Goal: Task Accomplishment & Management: Use online tool/utility

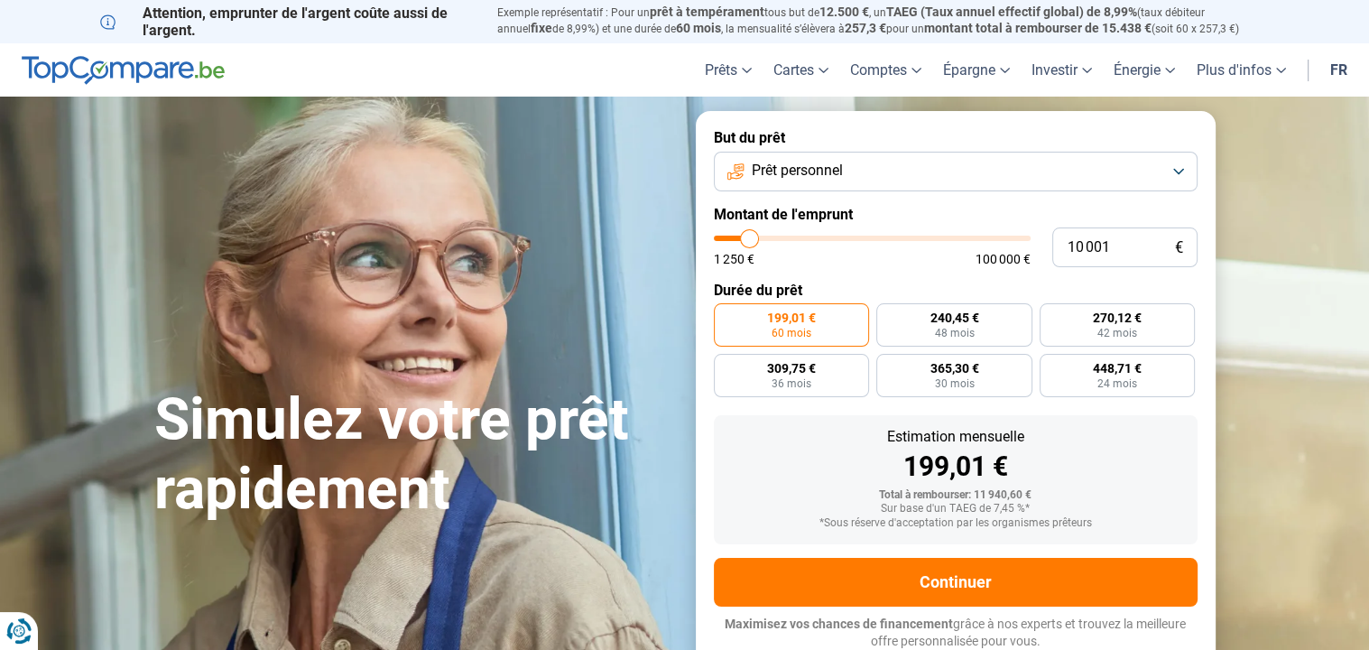
click at [1177, 165] on button "Prêt personnel" at bounding box center [956, 172] width 484 height 40
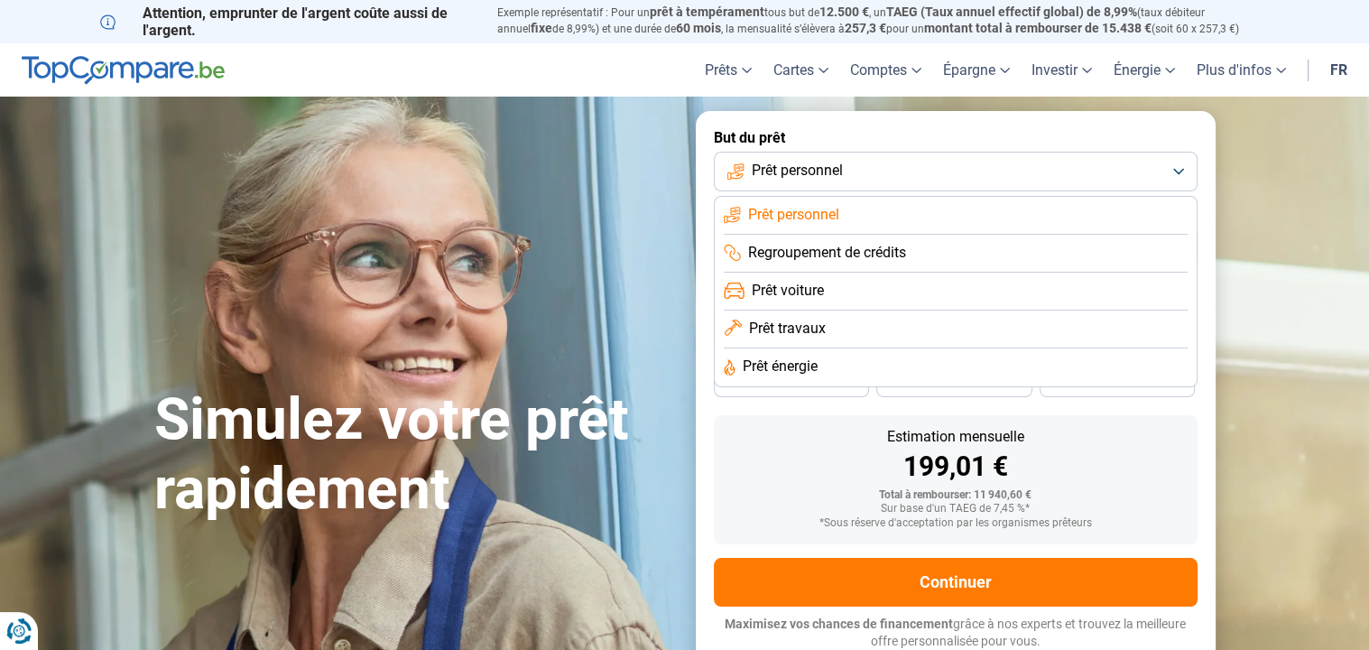
click at [788, 330] on span "Prêt travaux" at bounding box center [787, 328] width 77 height 20
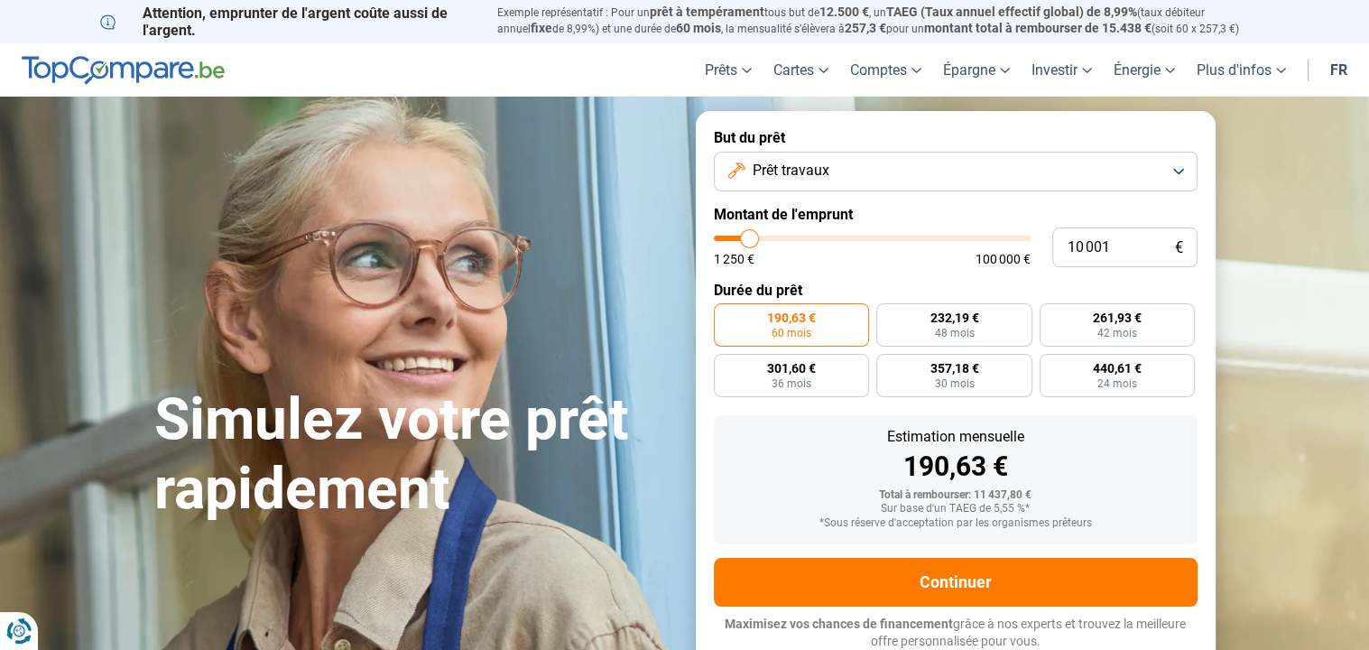
scroll to position [2, 0]
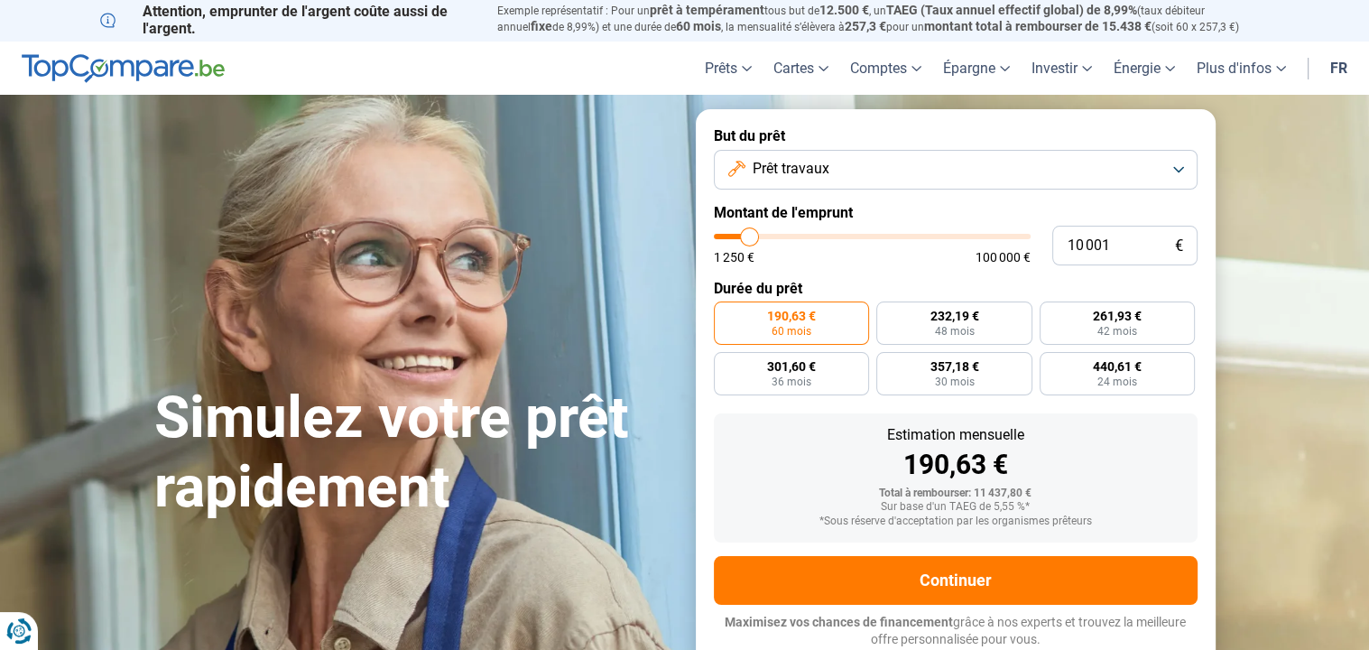
type input "63 250"
type input "63250"
click at [909, 234] on input "range" at bounding box center [872, 236] width 317 height 5
radio input "false"
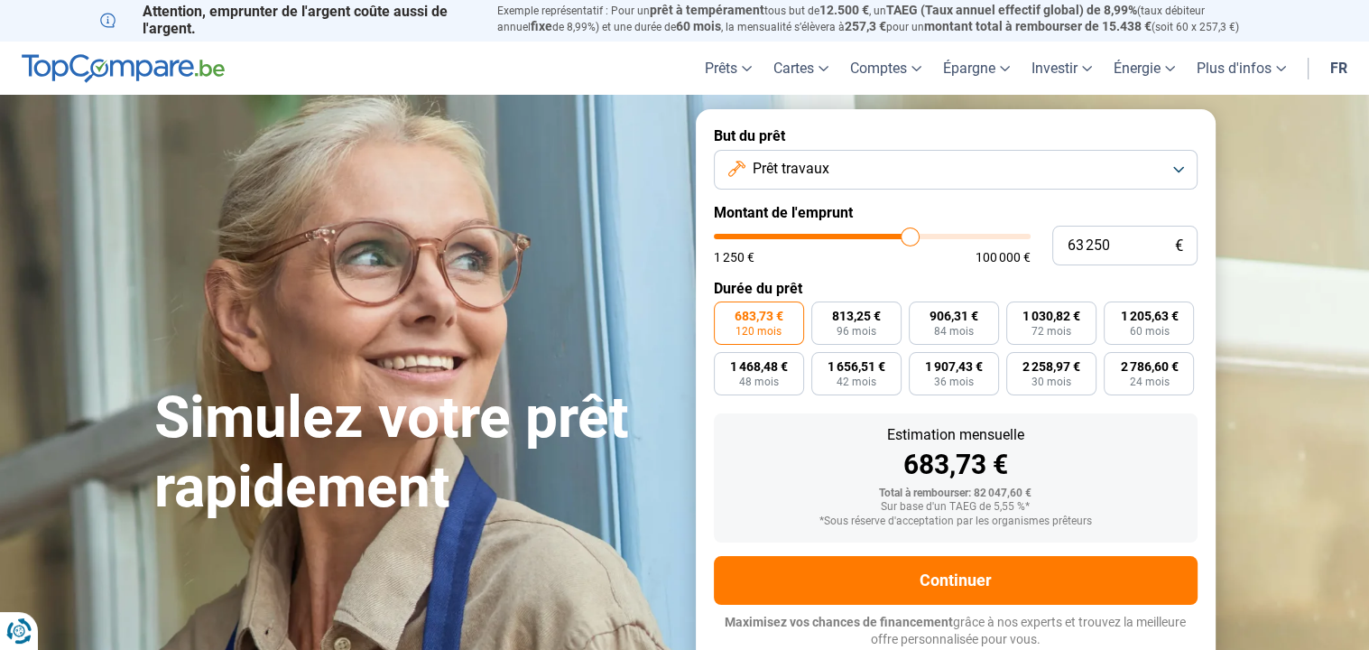
type input "63 750"
type input "63750"
type input "64 000"
type input "64000"
type input "64 250"
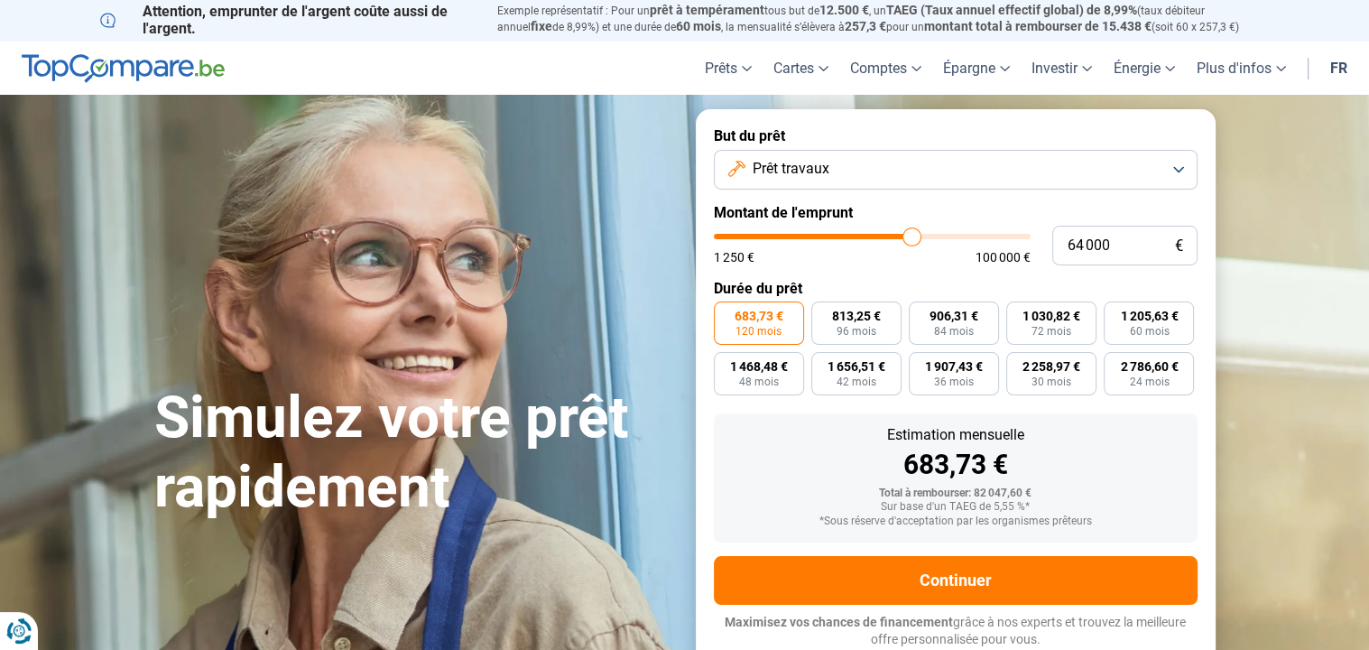
type input "64250"
type input "64 500"
type input "64500"
type input "64 750"
type input "64750"
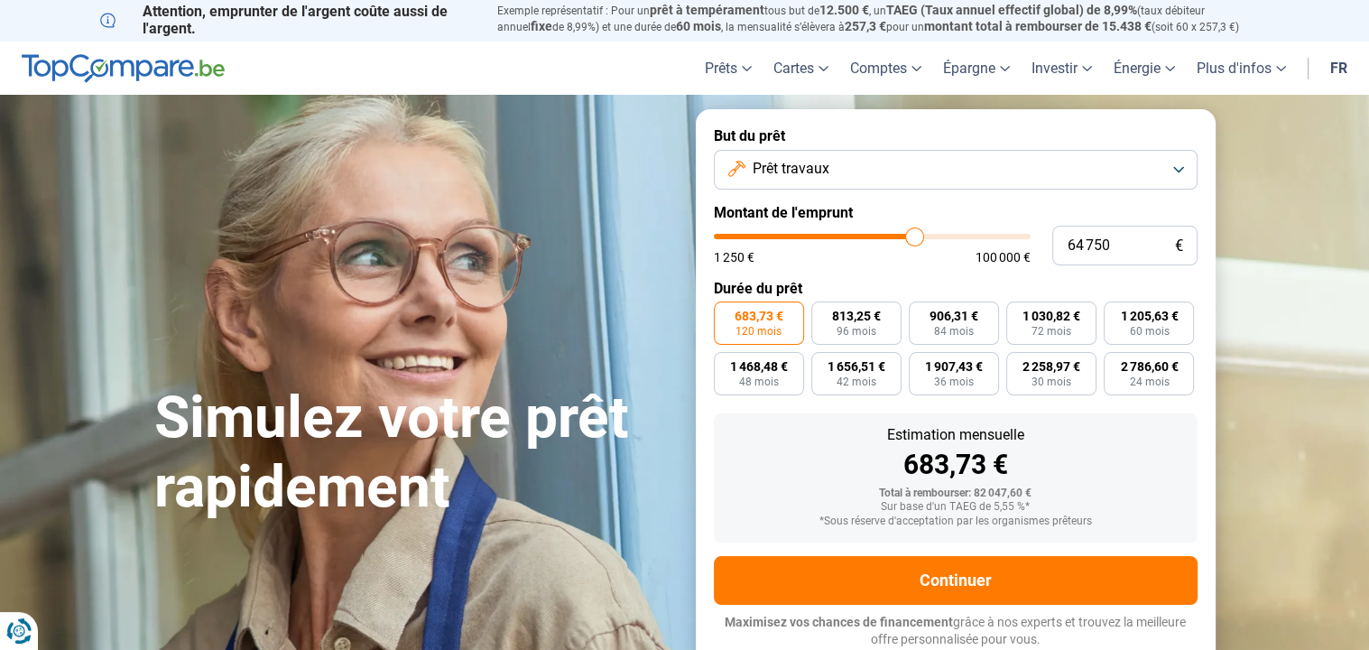
type input "65 000"
type input "65000"
type input "65 250"
type input "65250"
type input "65 500"
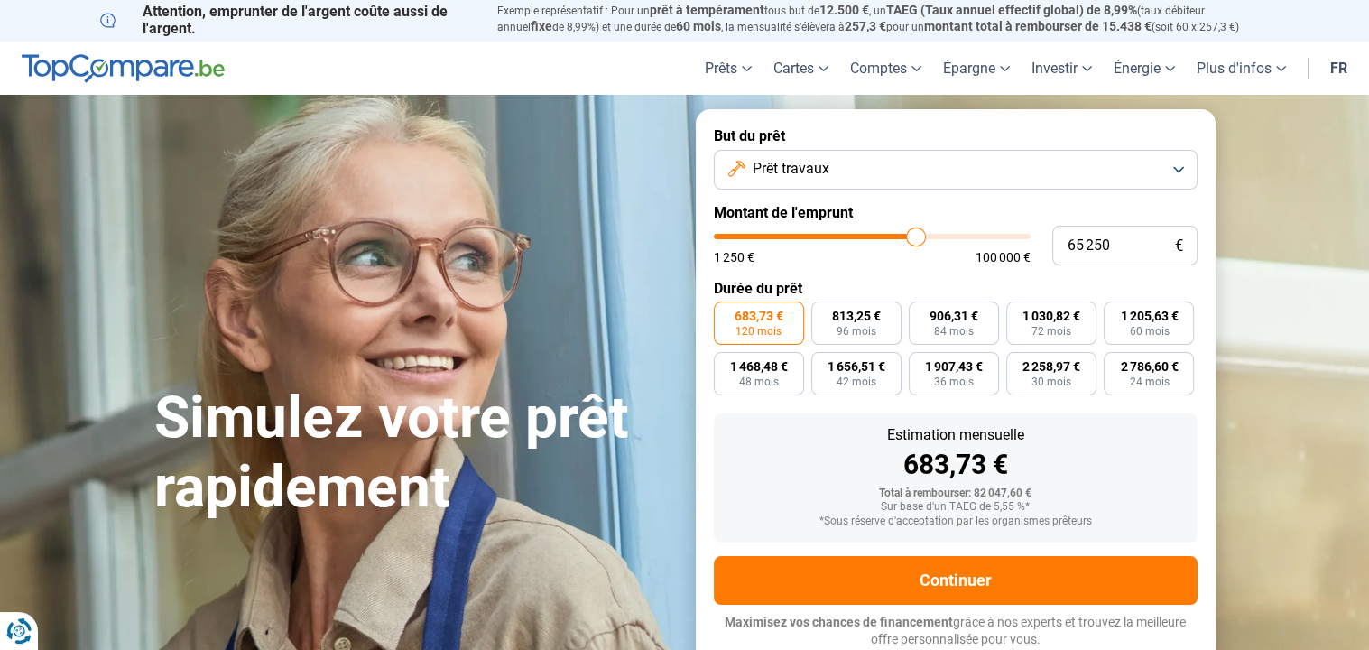
type input "65500"
type input "65 750"
type input "65750"
type input "66 000"
type input "66000"
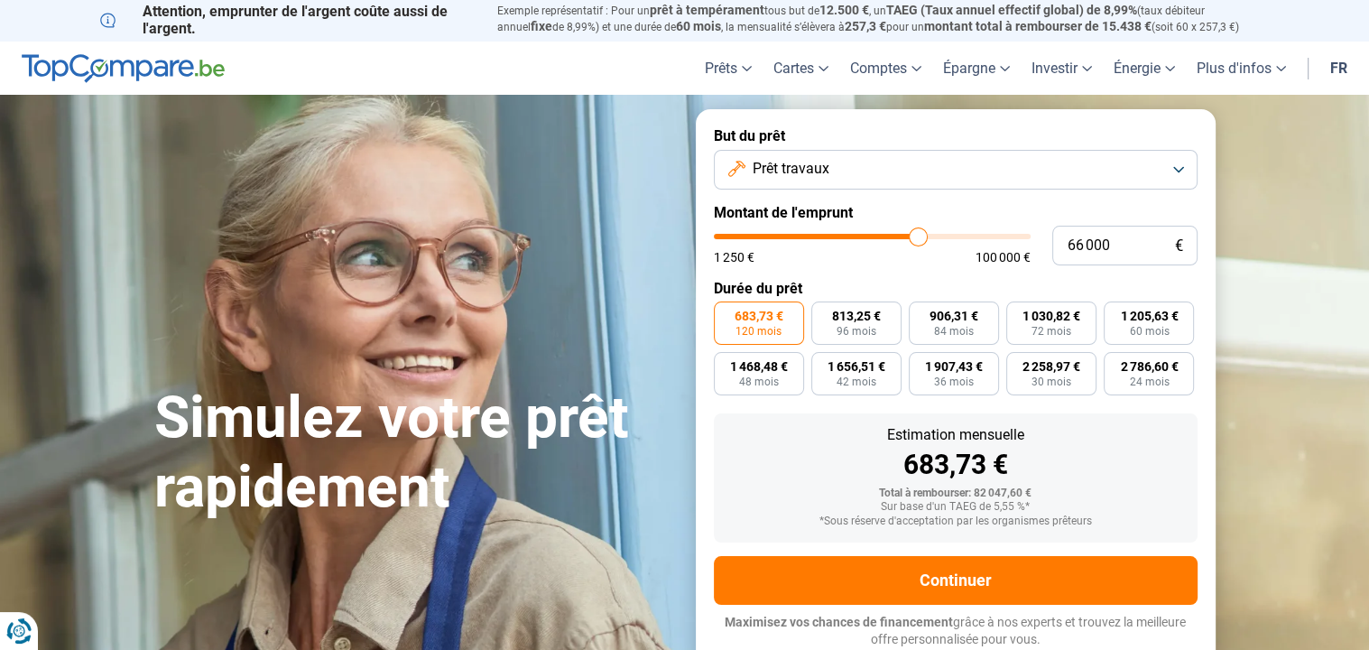
type input "66 250"
type input "66250"
type input "66 500"
type input "66500"
type input "66 750"
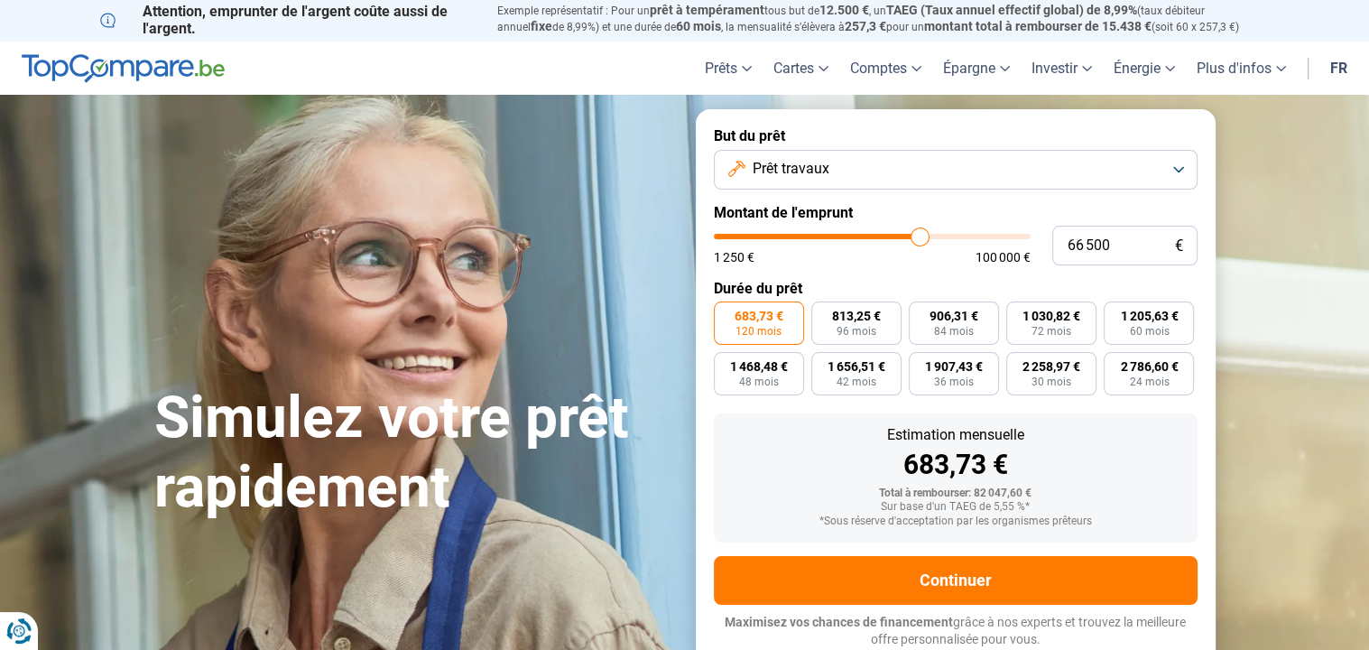
type input "66750"
type input "67 250"
type input "67250"
type input "68 000"
type input "68000"
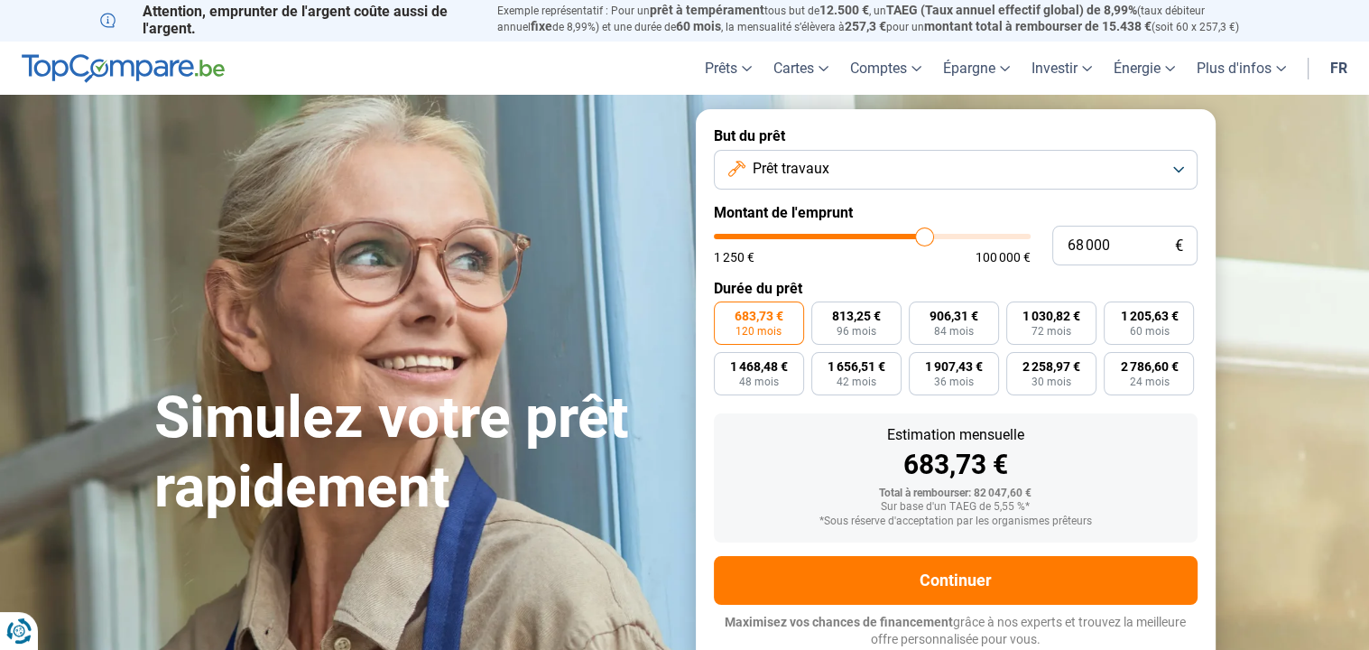
type input "68 250"
type input "68250"
type input "68 750"
type input "68750"
type input "69 000"
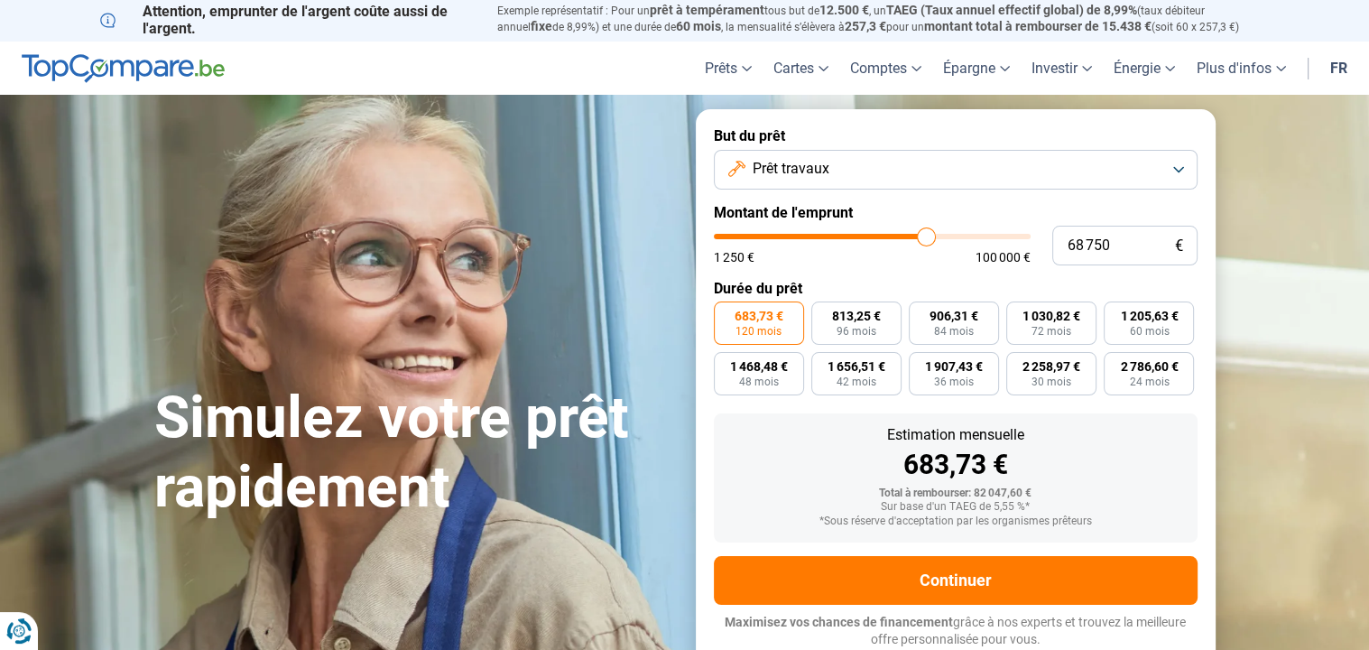
type input "69000"
type input "69 250"
type input "69250"
type input "69 500"
type input "69500"
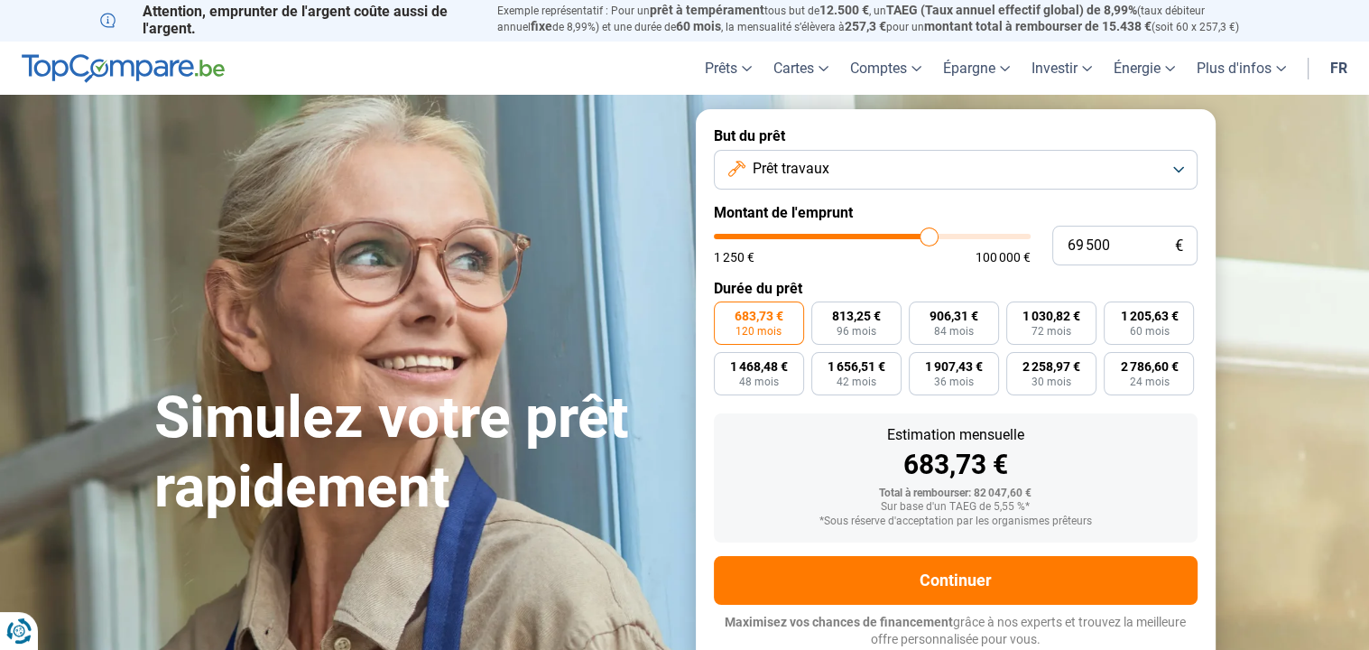
type input "69 750"
type input "69750"
type input "70 250"
type input "70250"
type input "70 500"
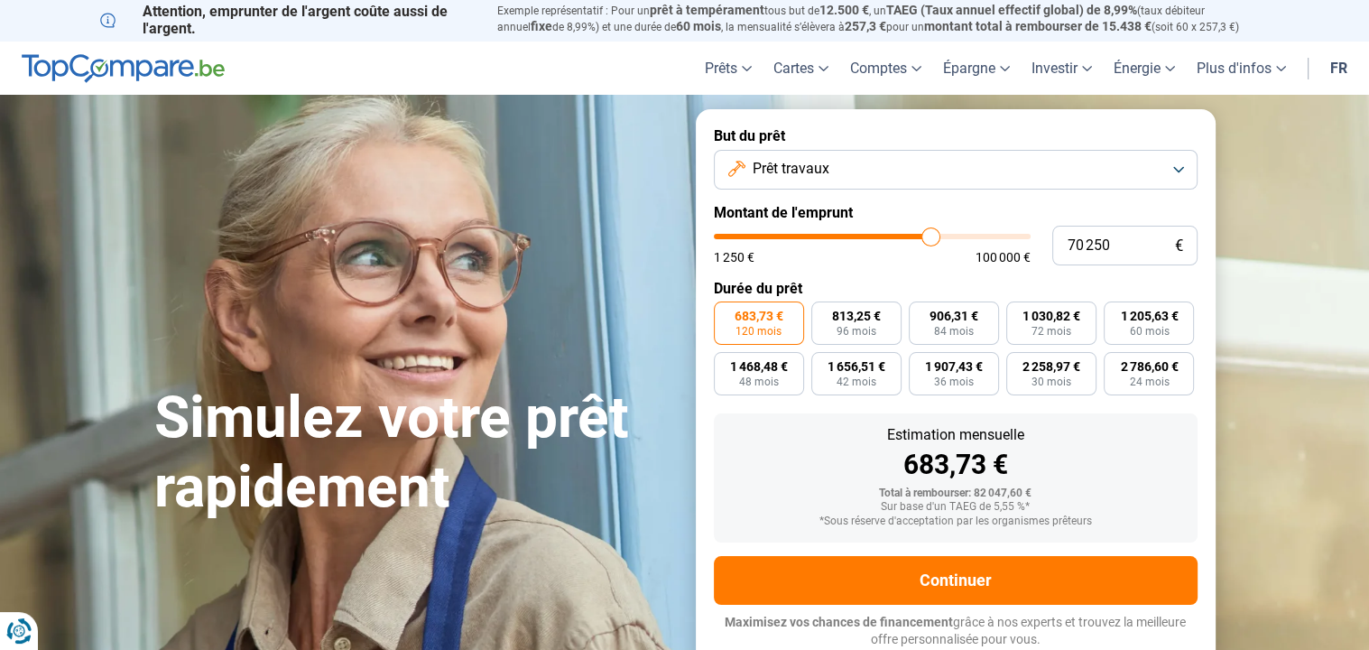
type input "70500"
type input "70 750"
type input "70750"
type input "71 000"
type input "71000"
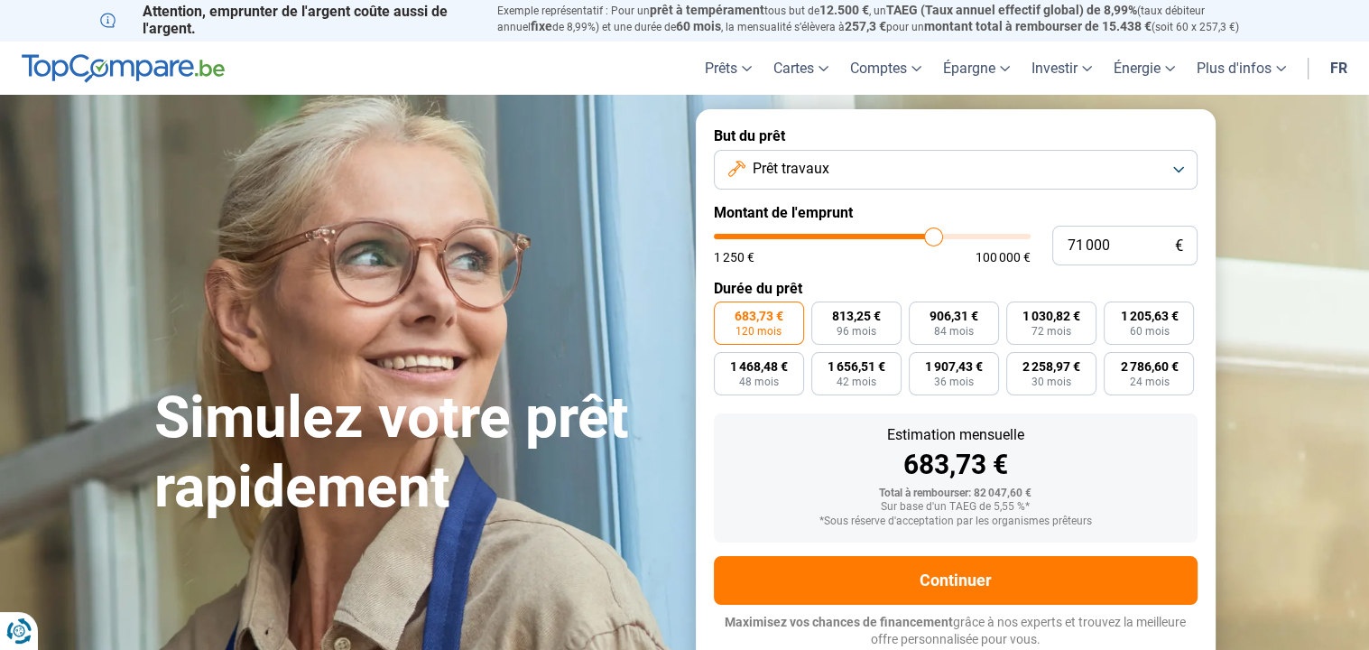
type input "71 250"
type input "71250"
type input "71 000"
type input "71000"
type input "70 750"
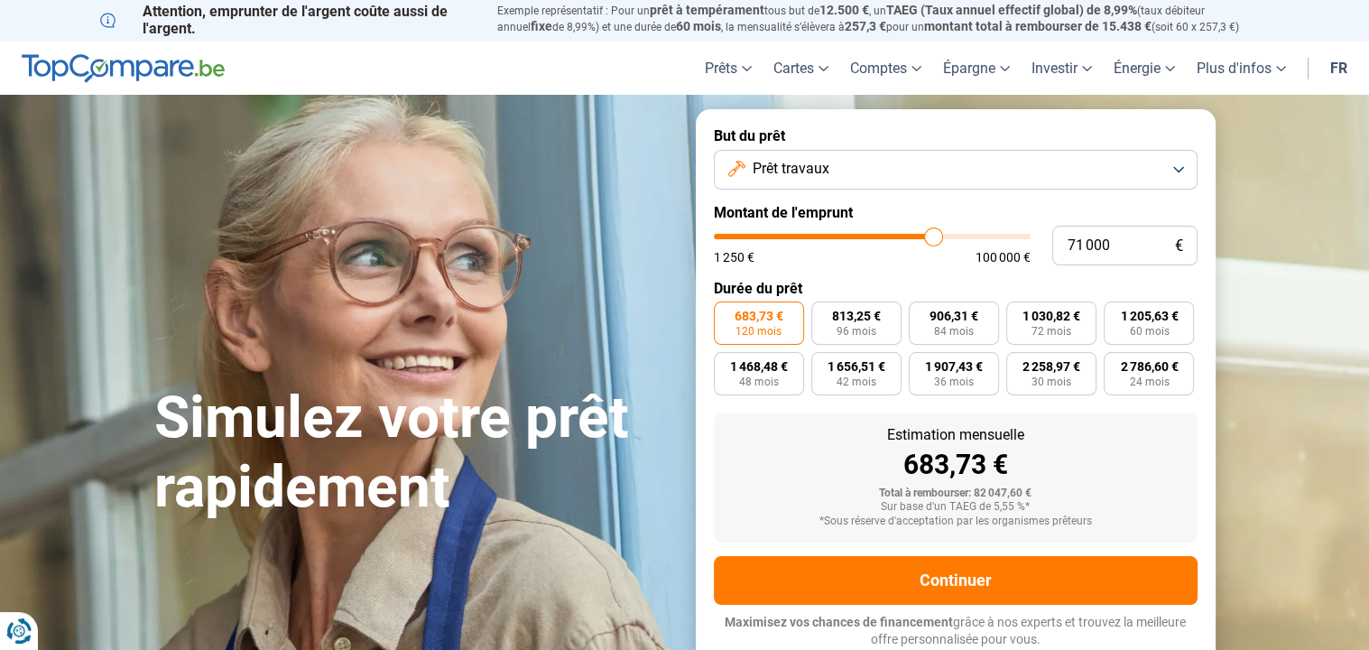
type input "70750"
type input "70 500"
type input "70500"
type input "70 000"
type input "70000"
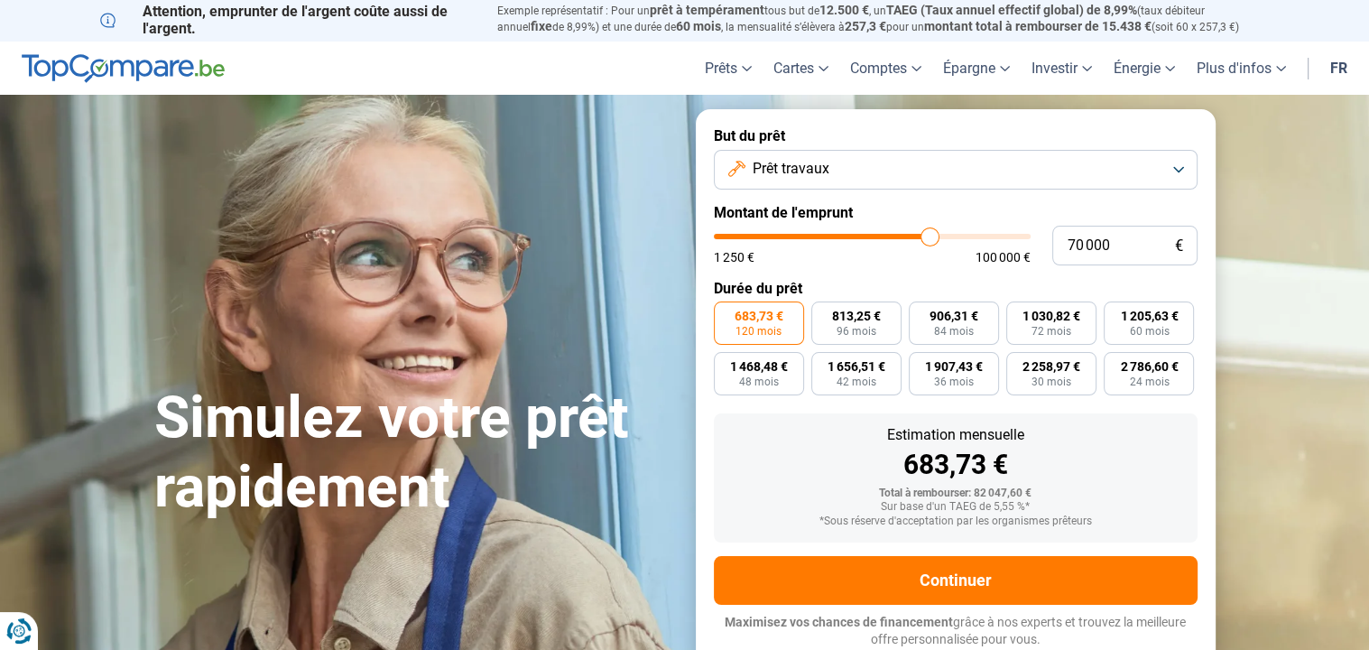
type input "69 750"
type input "69750"
type input "69 500"
type input "69500"
type input "69 250"
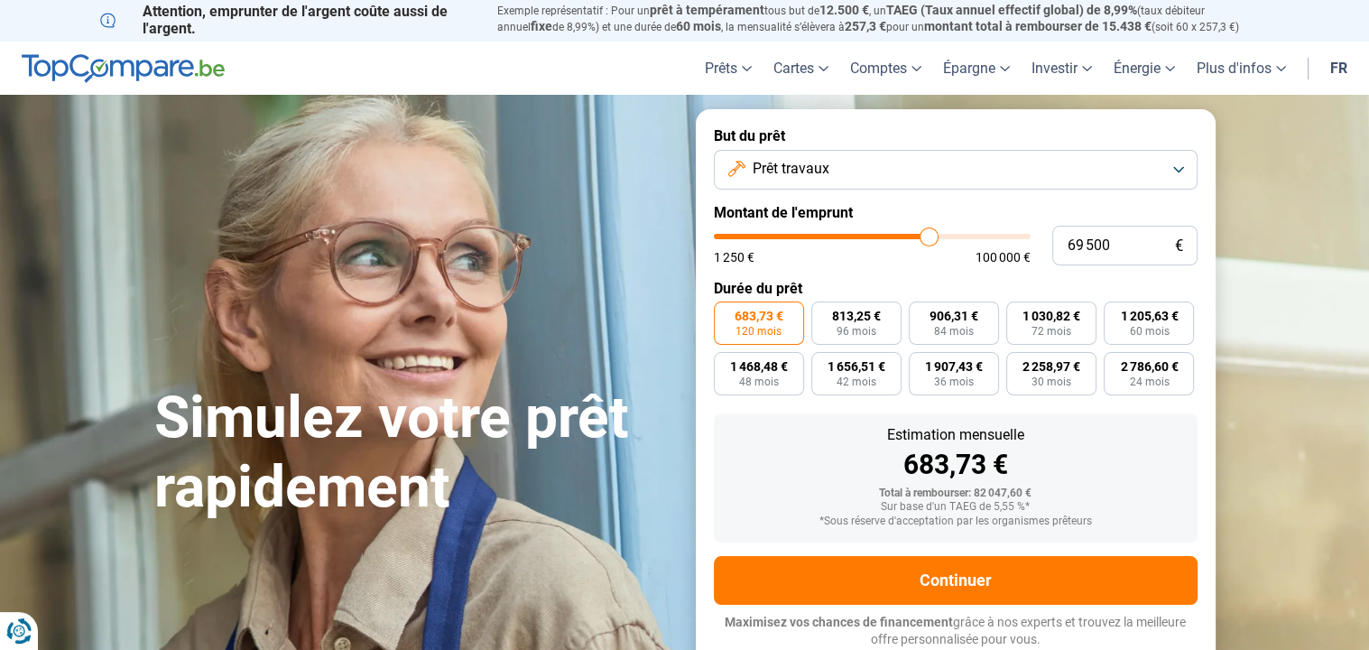
type input "69250"
type input "69 000"
type input "69000"
type input "68 750"
type input "68750"
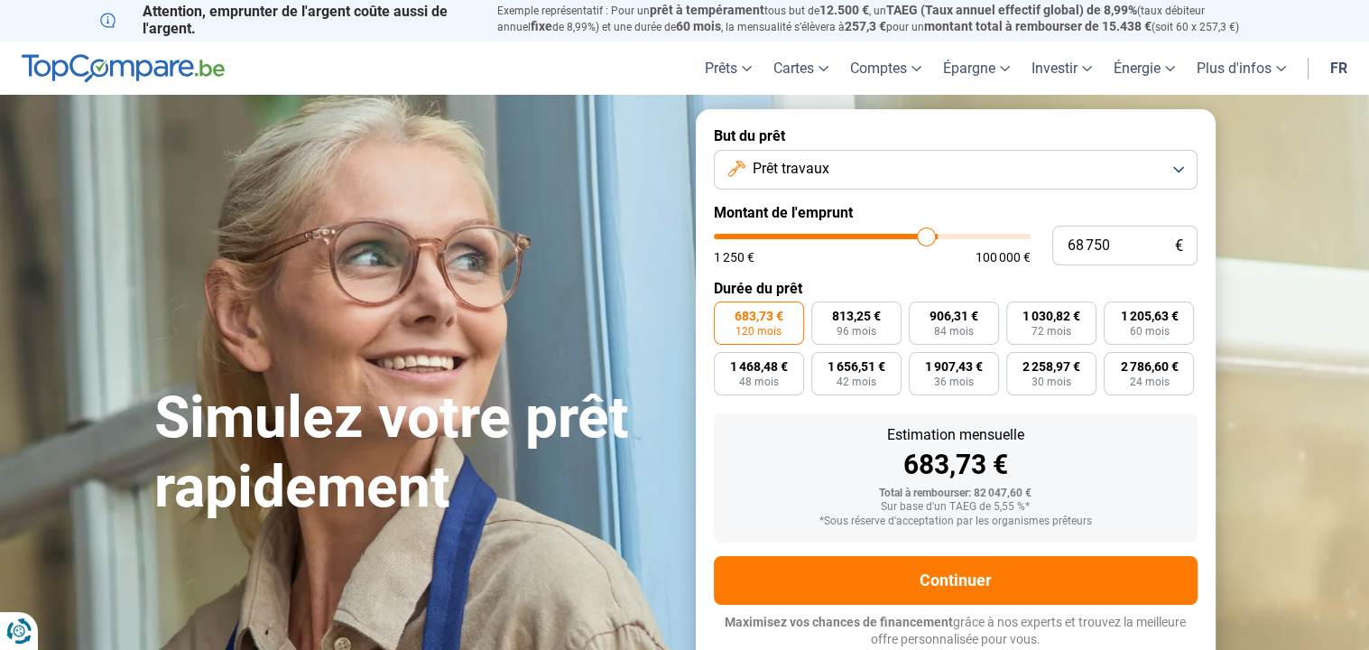
type input "68 500"
type input "68500"
type input "68 250"
type input "68250"
type input "68 000"
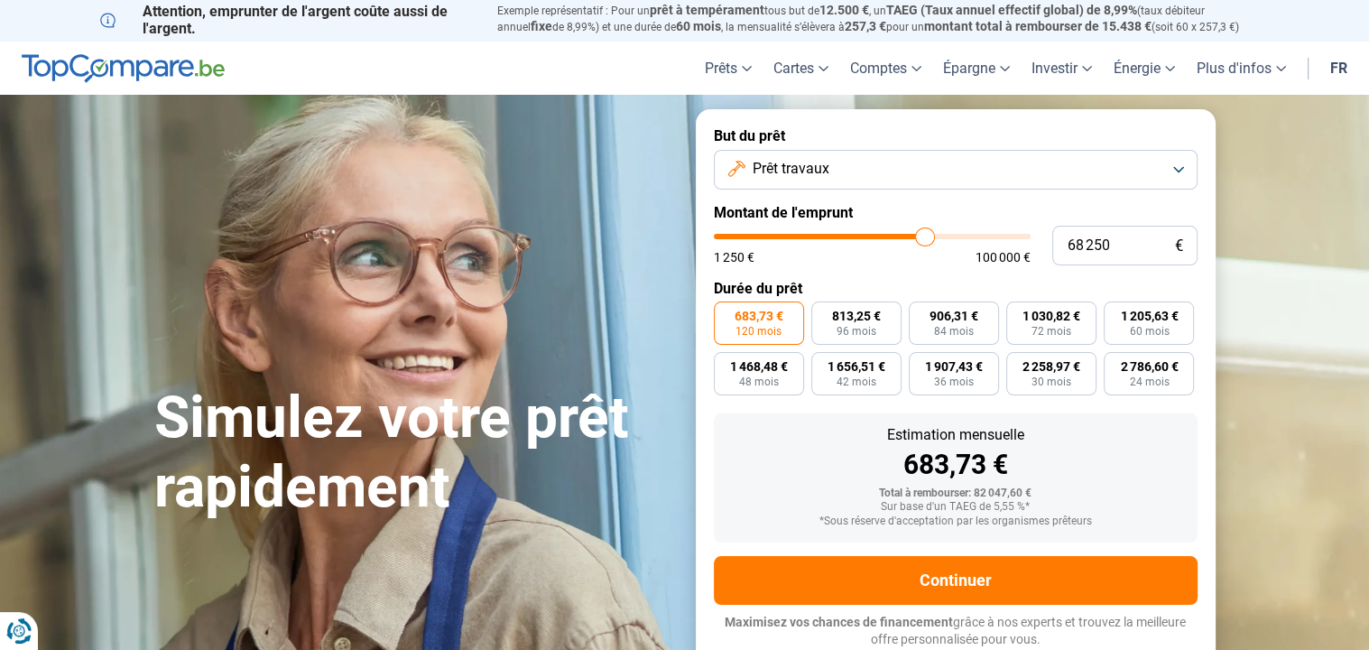
type input "68000"
type input "67 750"
type input "67750"
type input "67 500"
type input "67500"
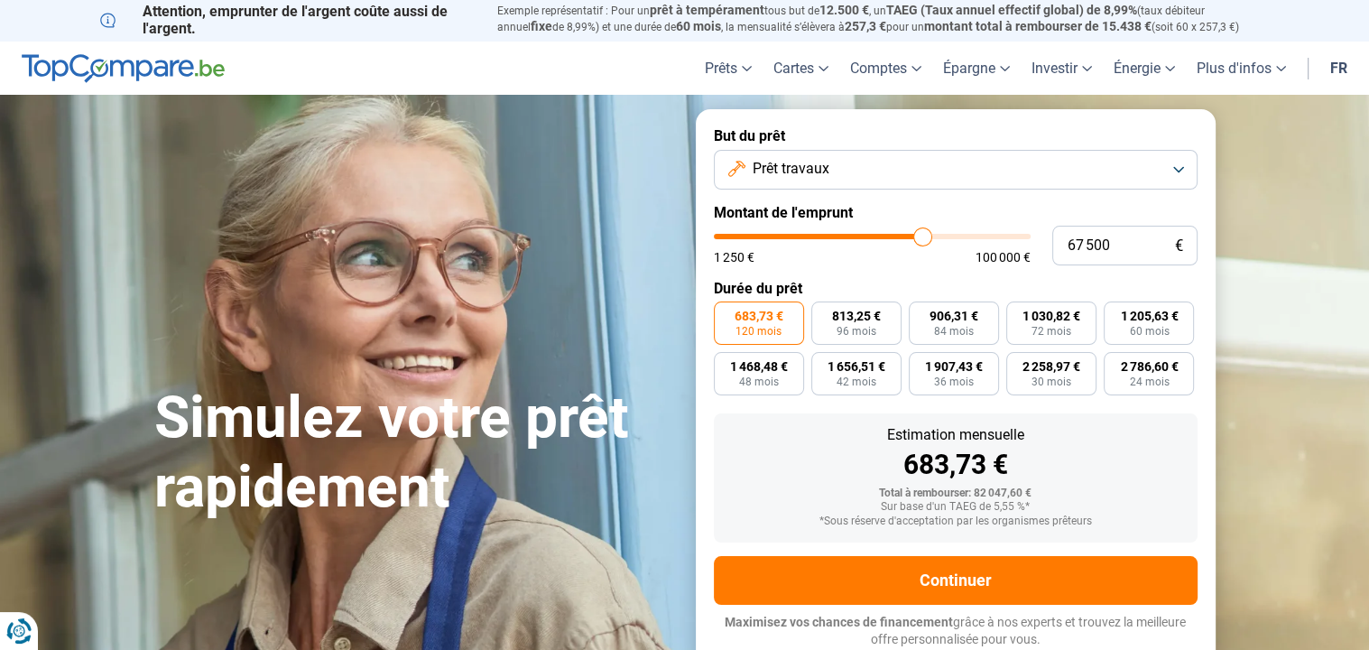
type input "67 250"
type input "67250"
type input "66 750"
type input "66750"
type input "66 500"
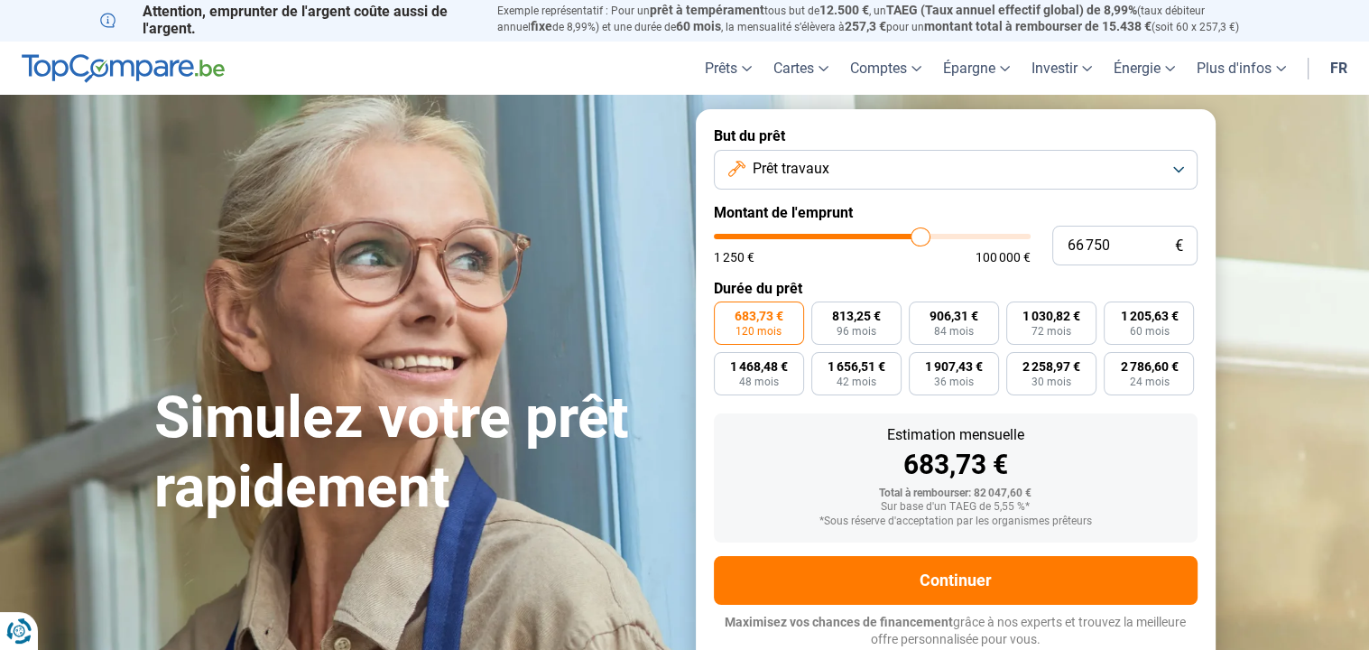
type input "66500"
type input "66 250"
type input "66250"
type input "65 750"
type input "65750"
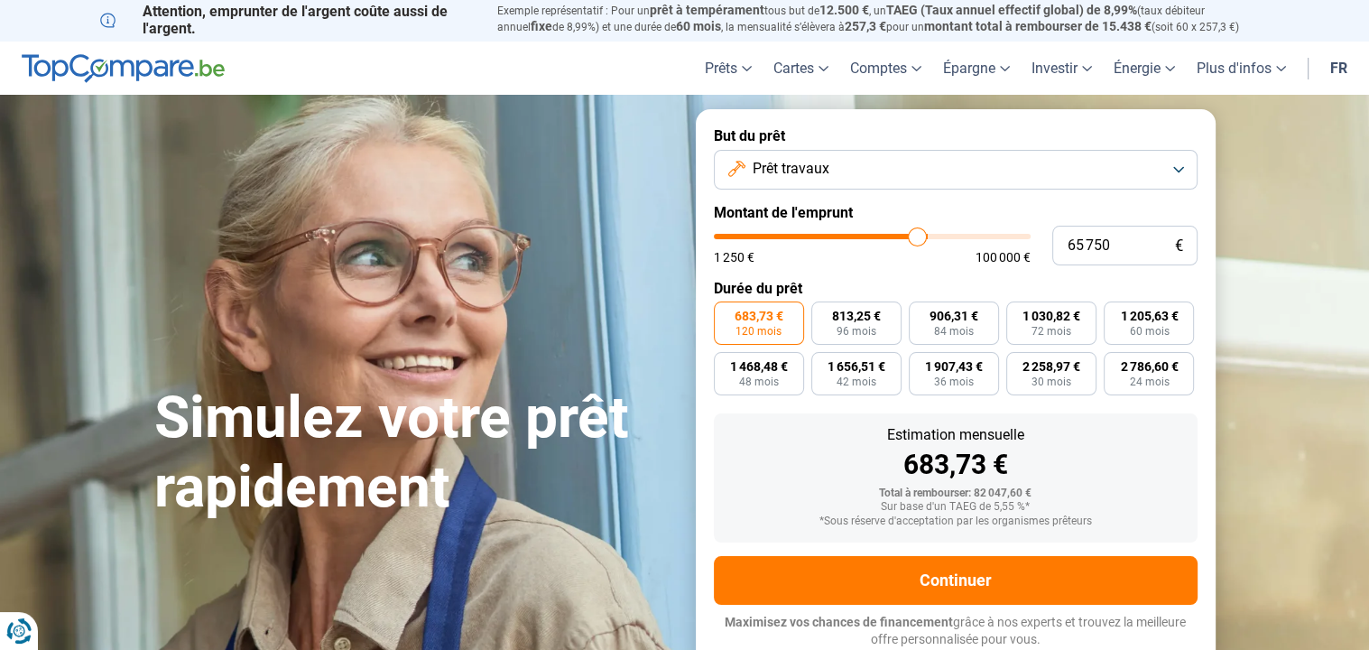
type input "65 500"
type input "65500"
type input "63 750"
type input "63750"
type input "62 500"
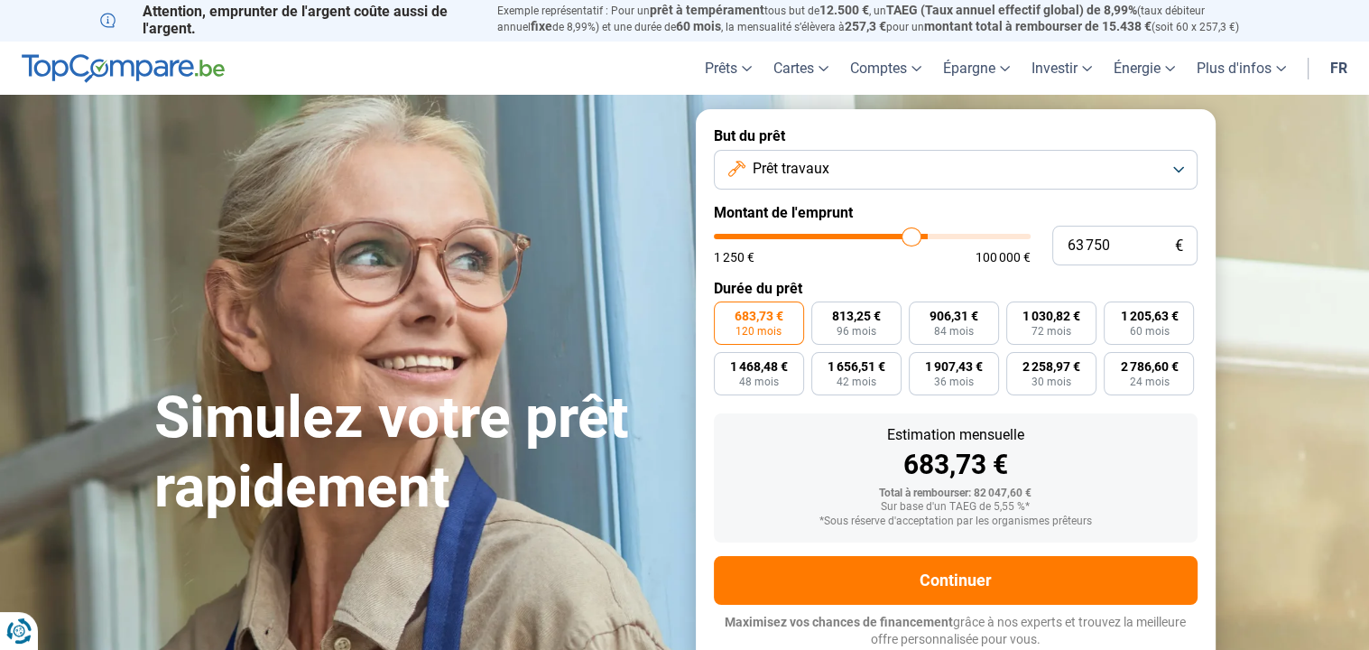
type input "62500"
type input "62 000"
type input "62000"
type input "61 250"
type input "61250"
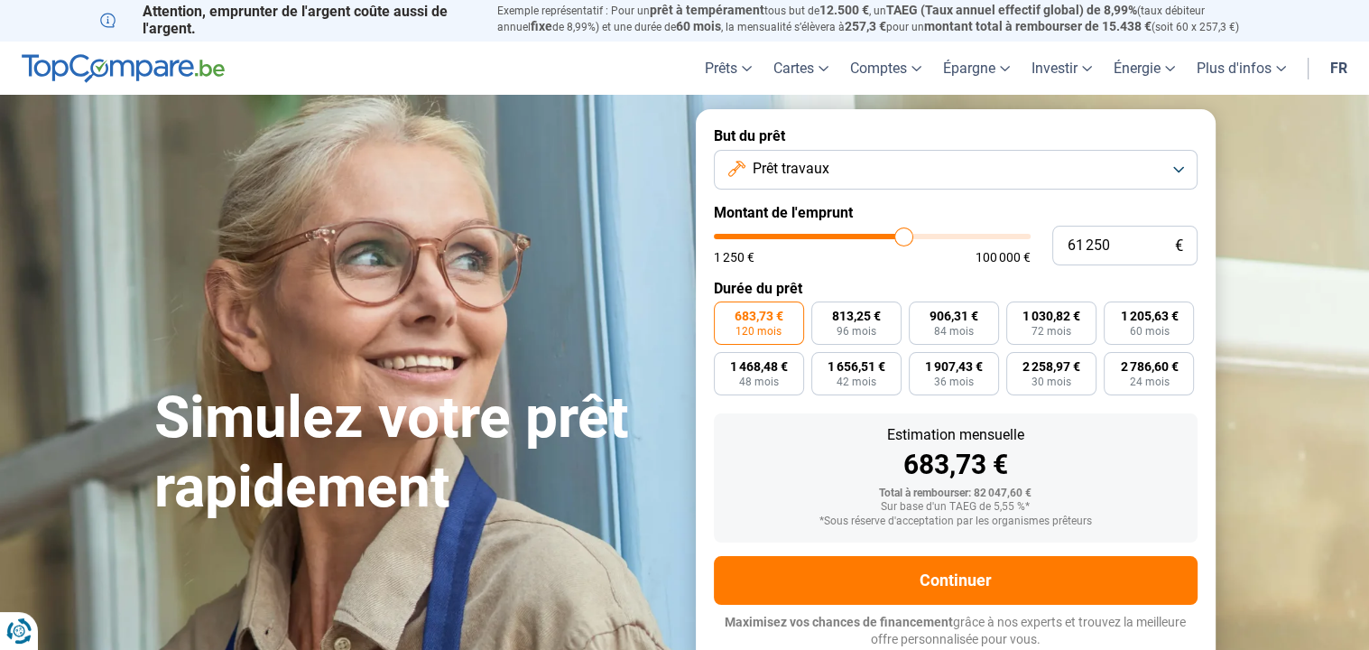
type input "61 000"
type input "61000"
type input "60 750"
type input "60750"
type input "60 250"
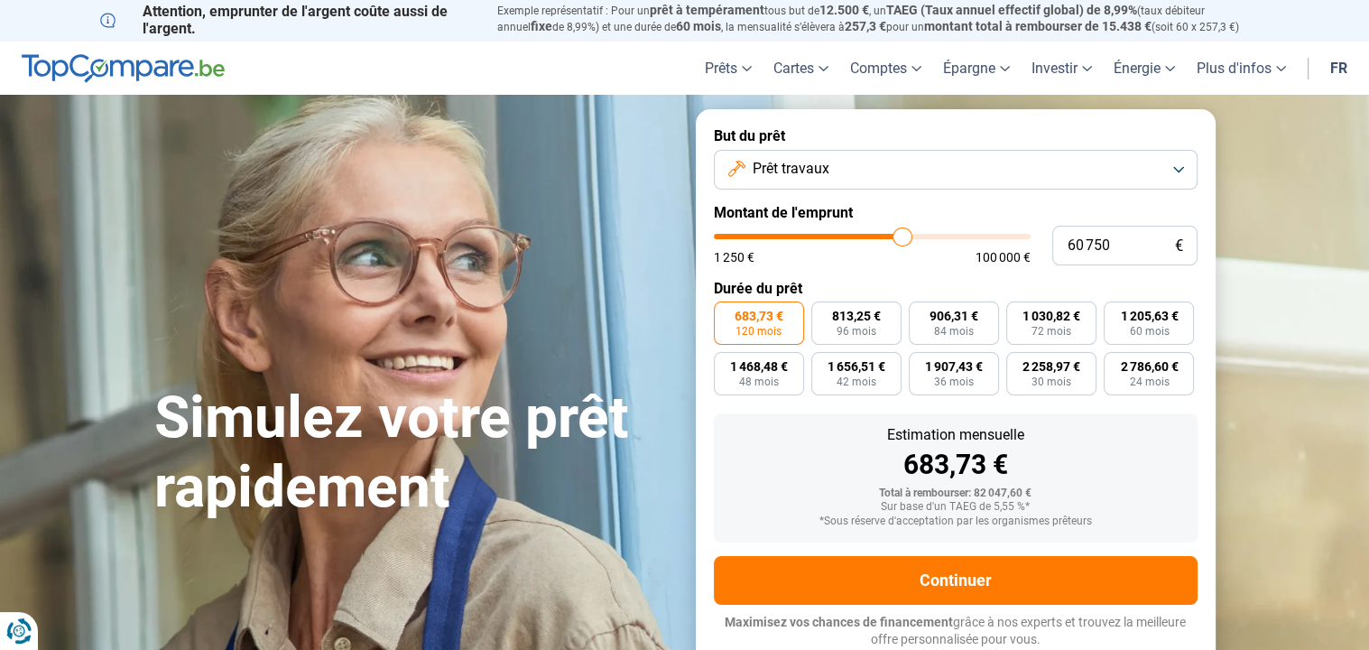
type input "60250"
type input "60 000"
type input "60000"
type input "59 750"
type input "59750"
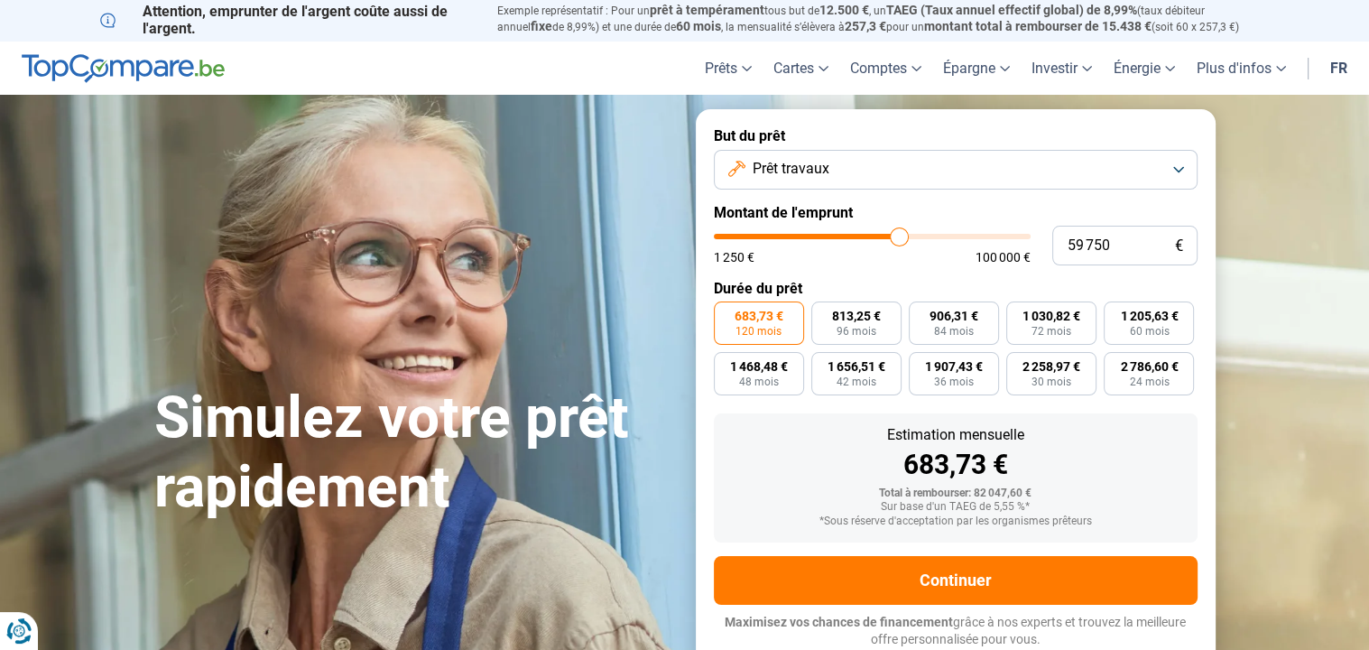
type input "59 500"
type input "59500"
type input "59 250"
type input "59250"
type input "59 000"
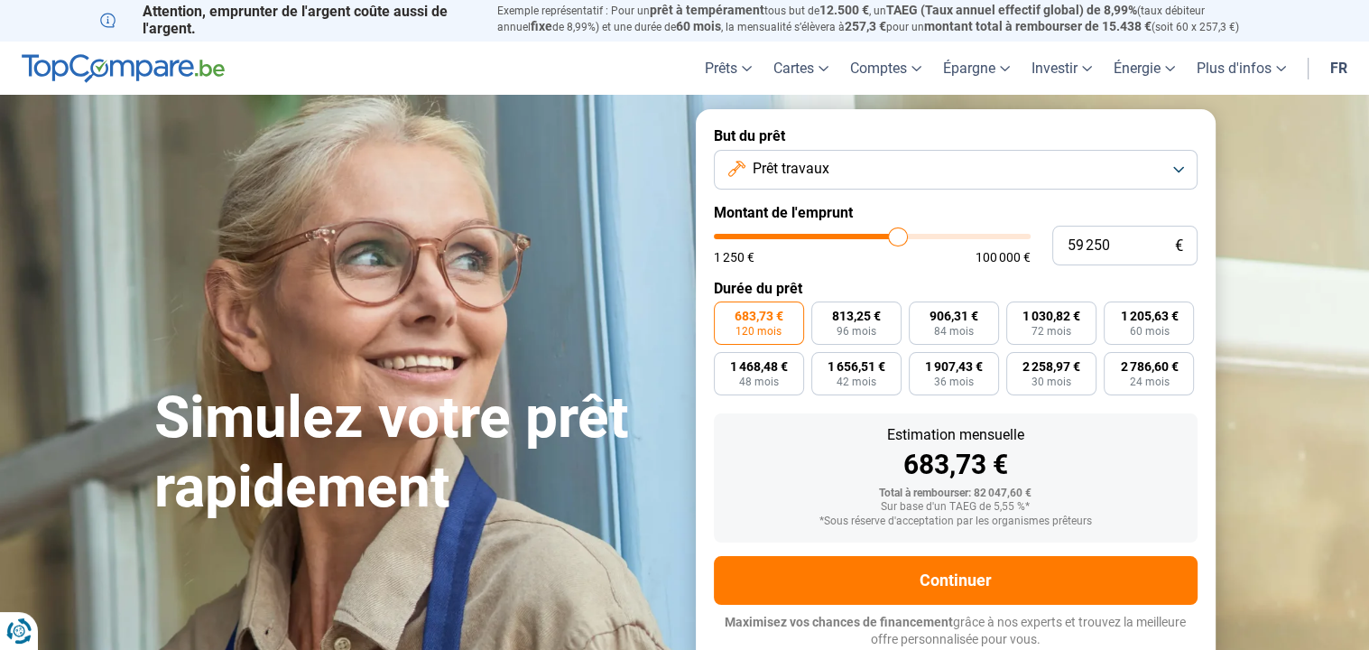
type input "59000"
type input "58 750"
type input "58750"
type input "58 500"
type input "58500"
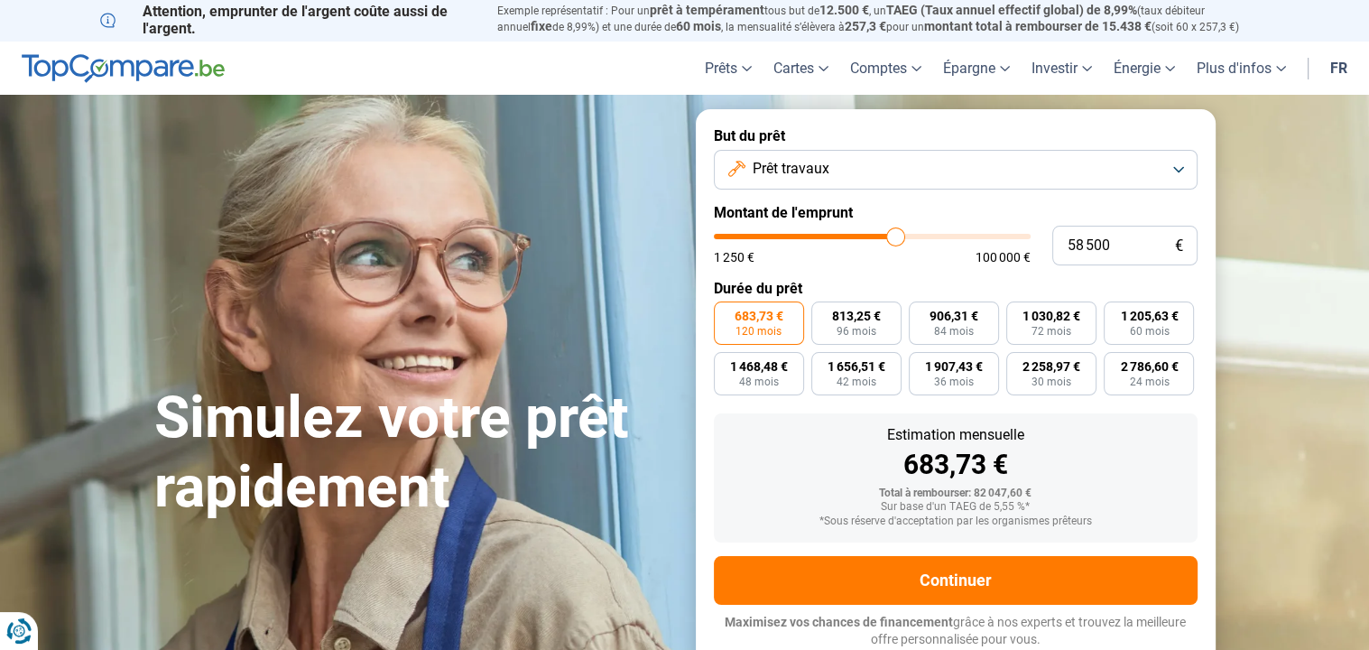
type input "58 250"
type input "58250"
type input "58 000"
type input "58000"
type input "57 750"
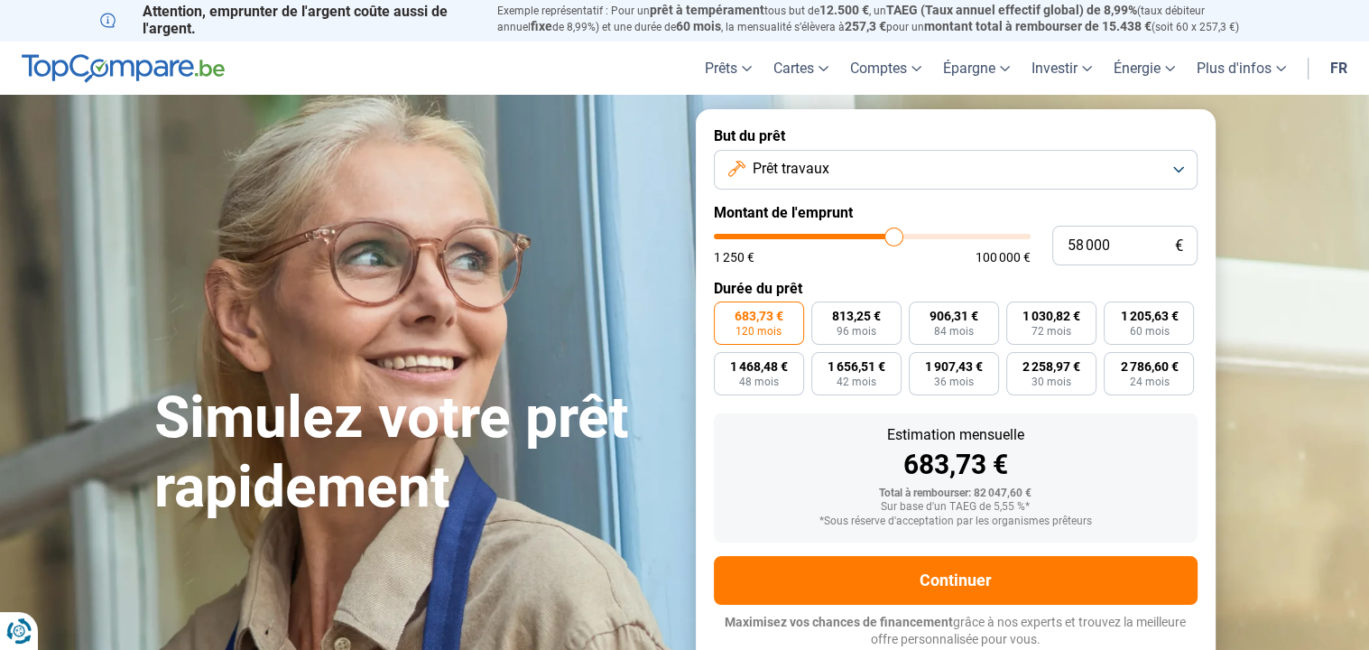
type input "57750"
type input "57 500"
type input "57500"
type input "57 250"
type input "57250"
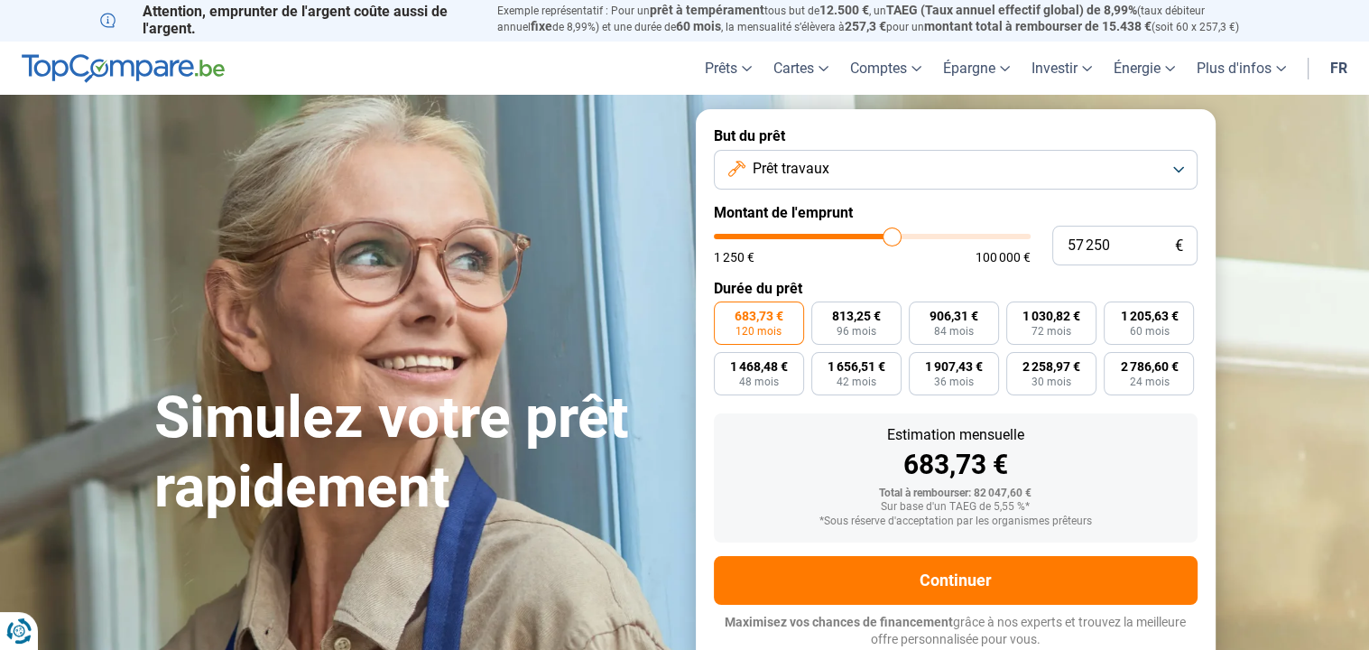
type input "57 000"
type input "57000"
type input "56 750"
type input "56750"
type input "56 500"
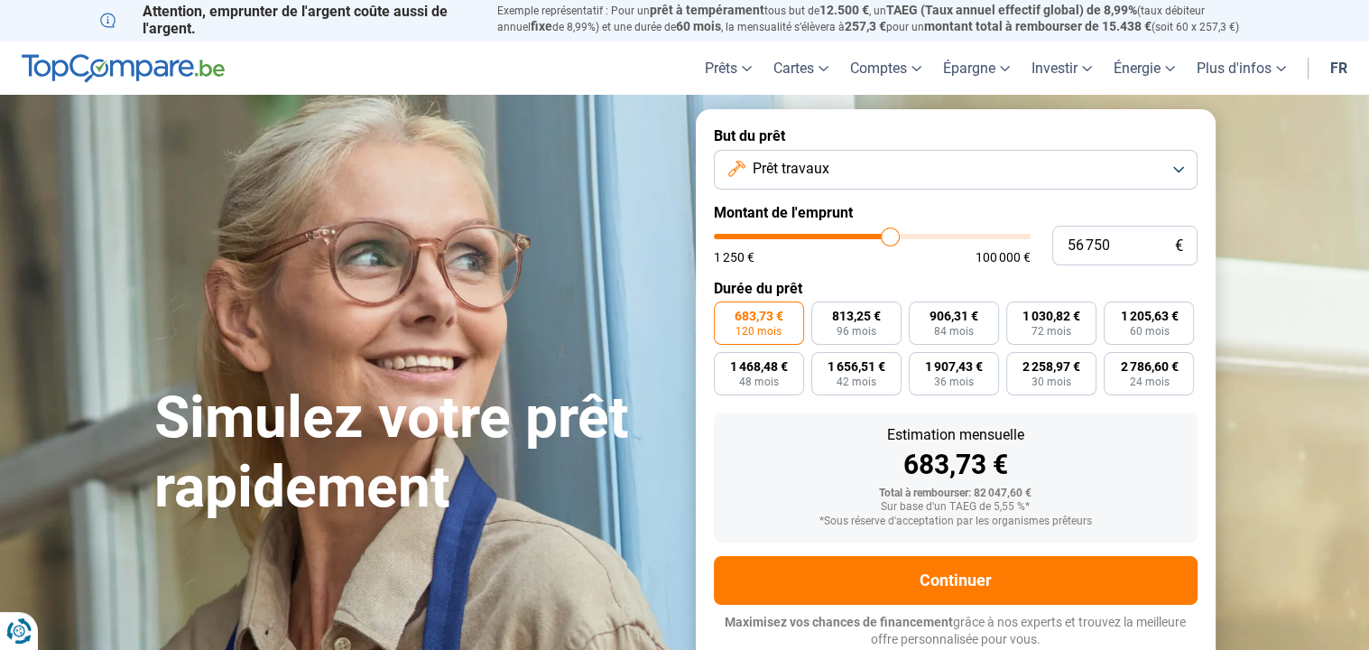
type input "56500"
type input "56 250"
type input "56250"
type input "56 000"
type input "56000"
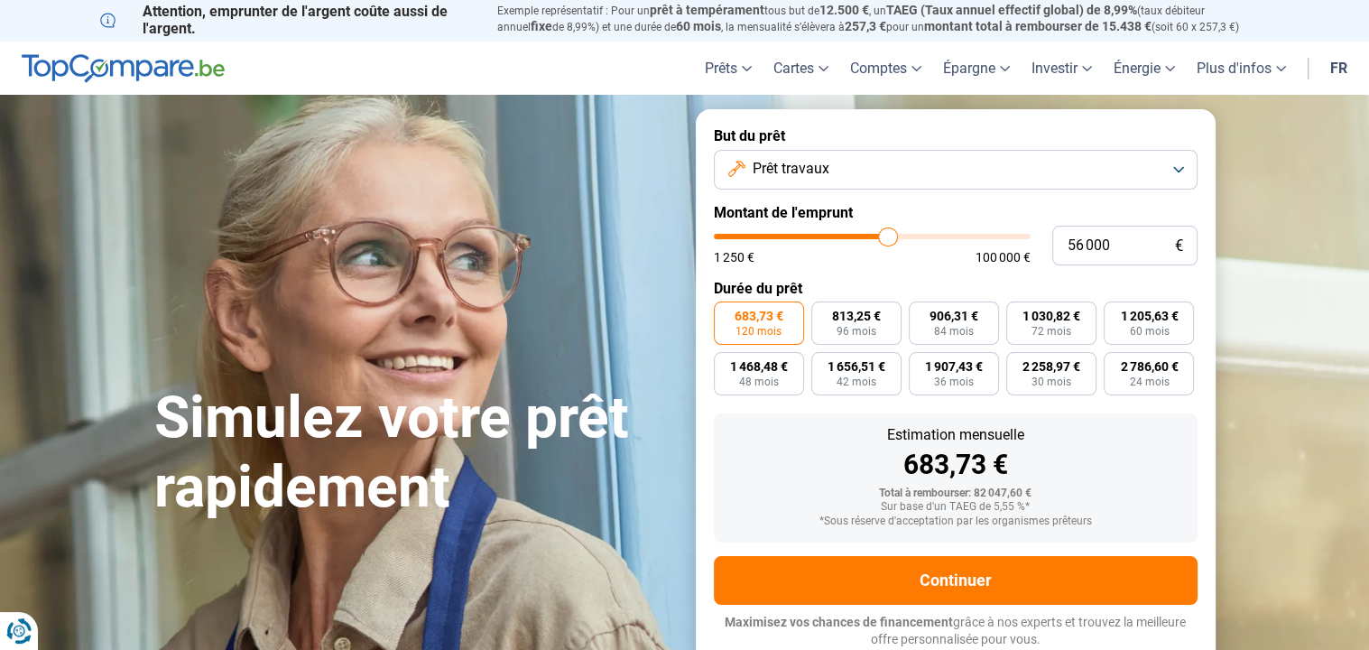
type input "55 750"
type input "55750"
type input "55 500"
type input "55500"
type input "55 250"
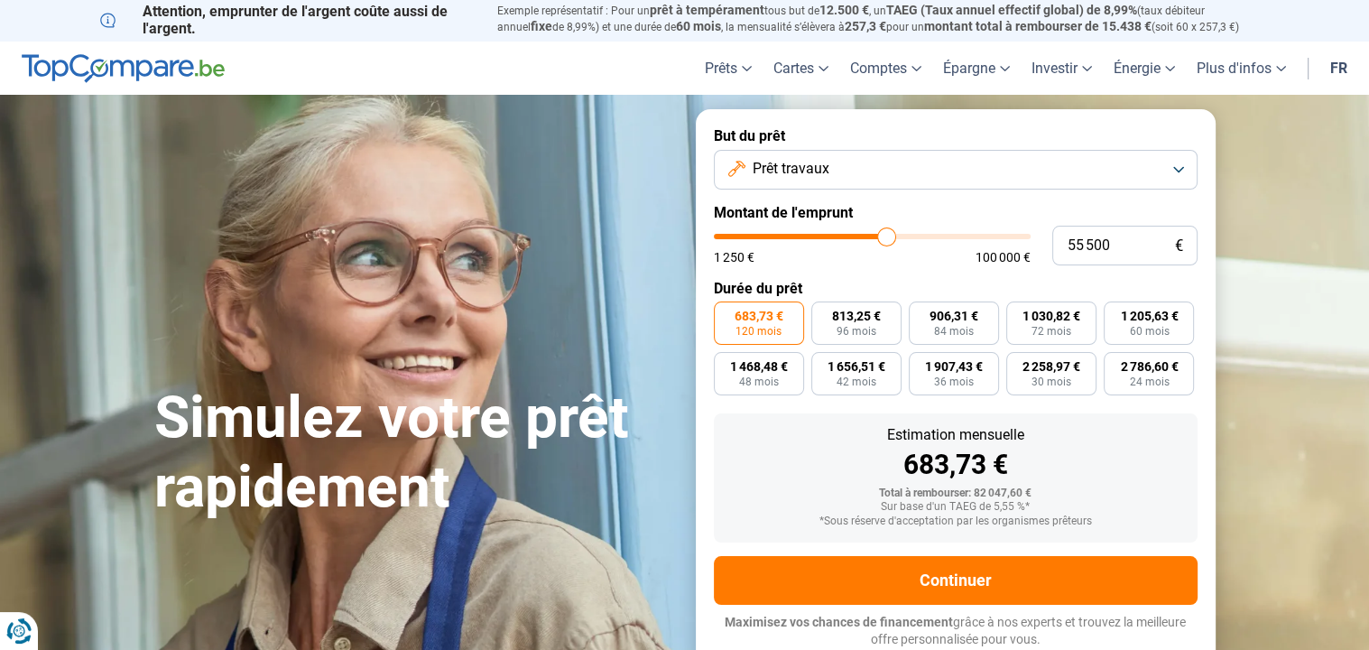
type input "55250"
type input "55 000"
type input "55000"
type input "54 750"
type input "54750"
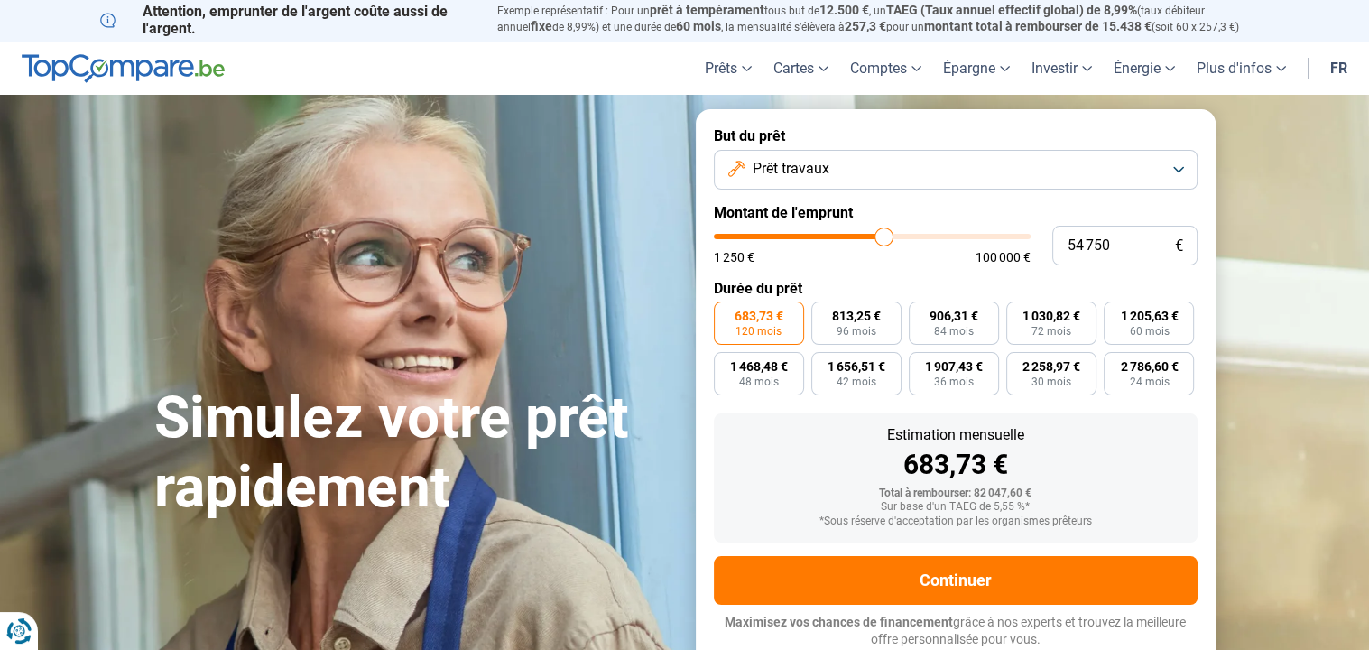
type input "54 500"
type input "54500"
type input "54 250"
type input "54250"
type input "54 000"
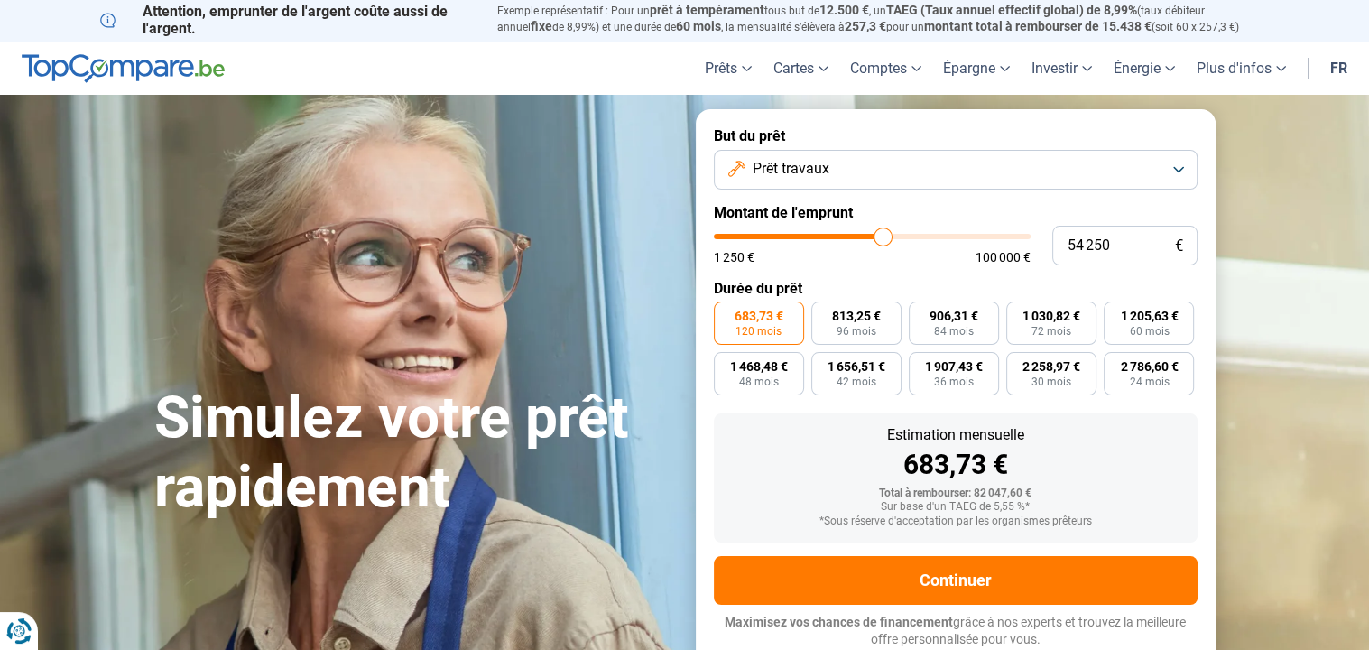
type input "54000"
type input "53 750"
type input "53750"
type input "53 250"
type input "53250"
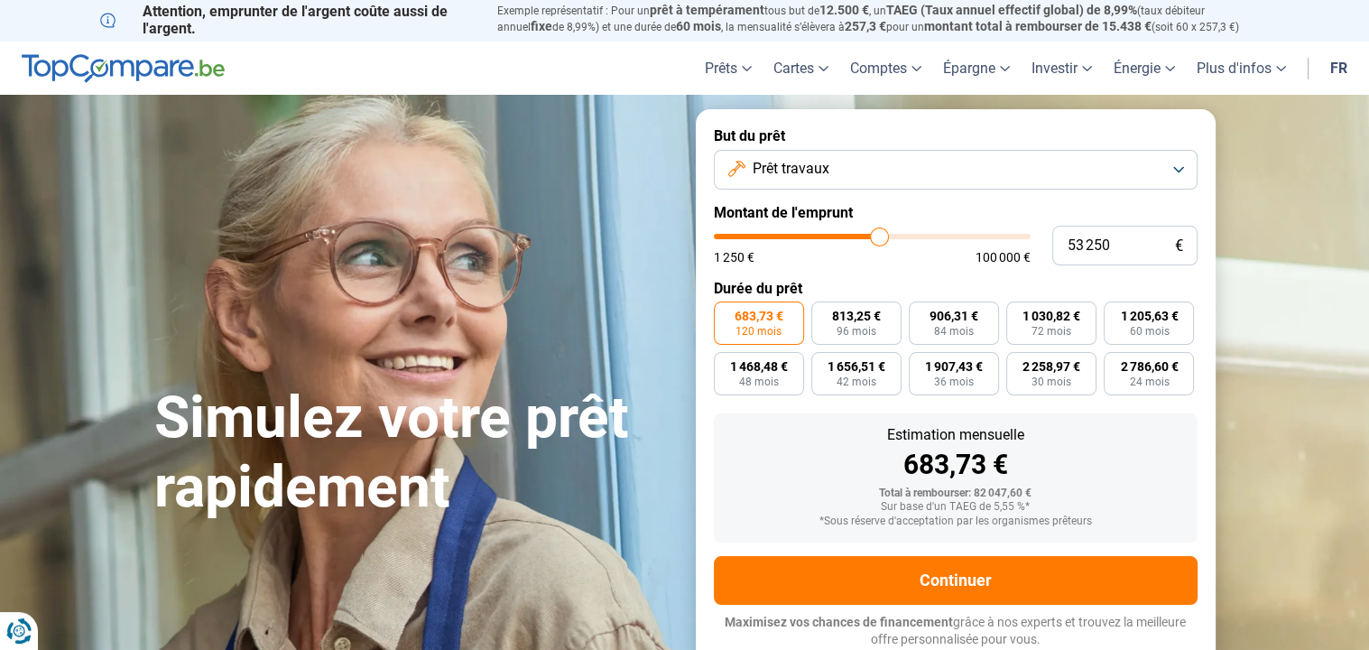
type input "52 750"
type input "52750"
type input "52 000"
type input "52000"
type input "51 500"
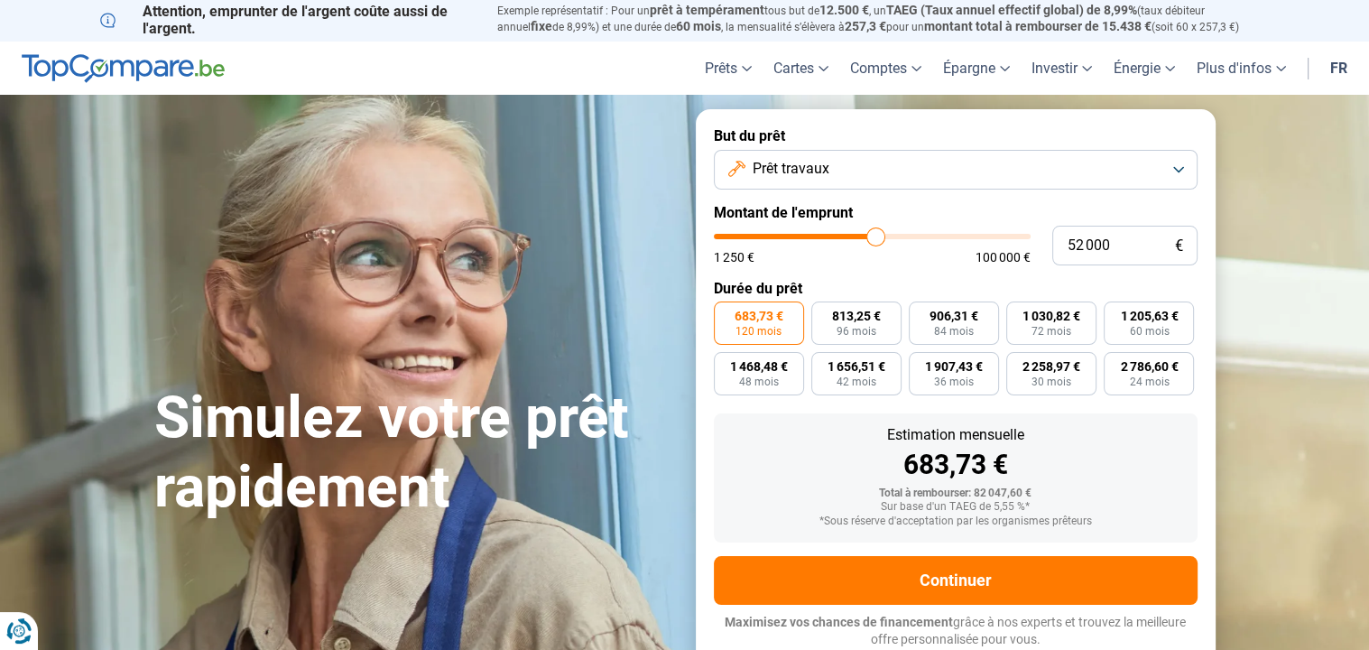
type input "51500"
type input "51 250"
type input "51250"
type input "51 000"
type input "51000"
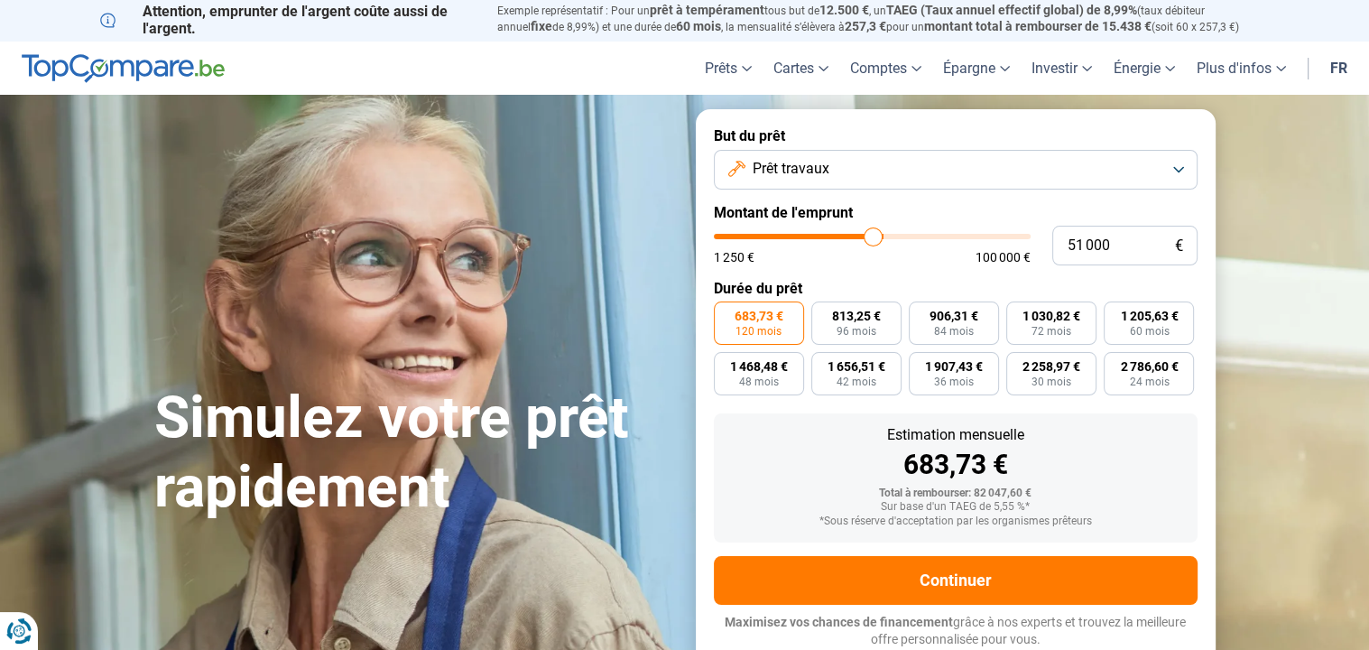
type input "50 750"
type input "50750"
type input "50 500"
type input "50500"
type input "50 250"
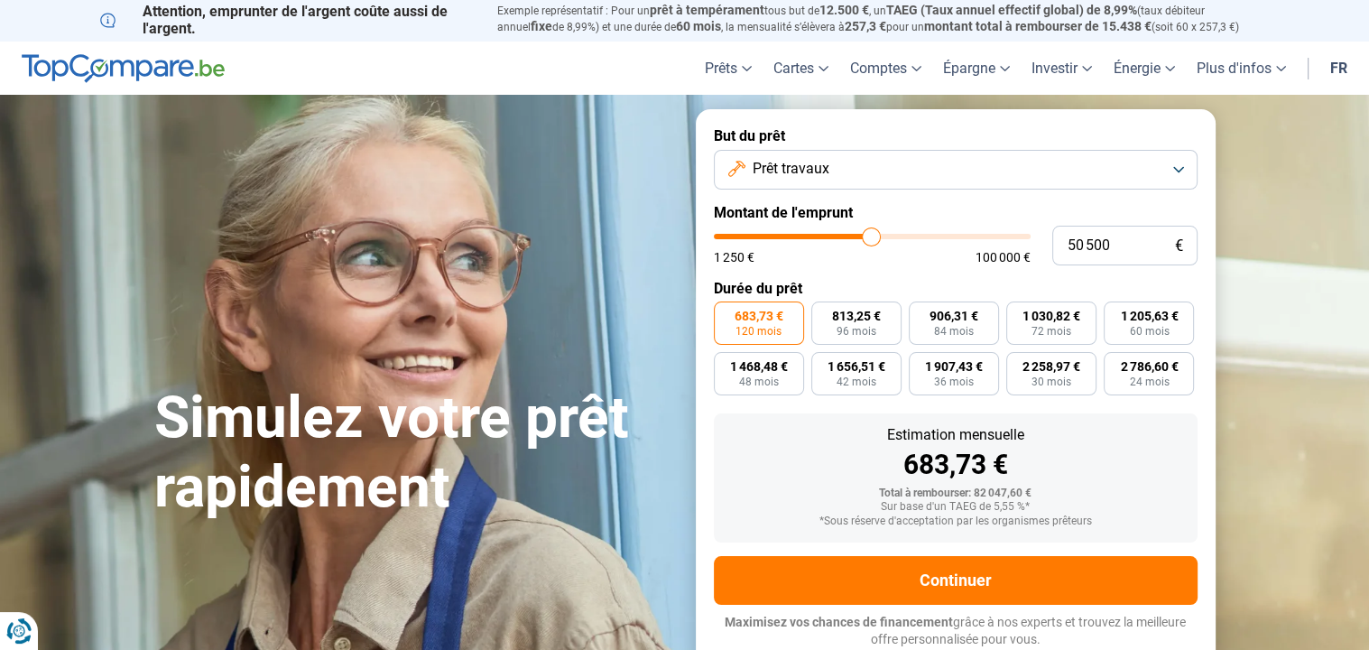
type input "50250"
type input "49 750"
type input "49750"
type input "49 250"
type input "49250"
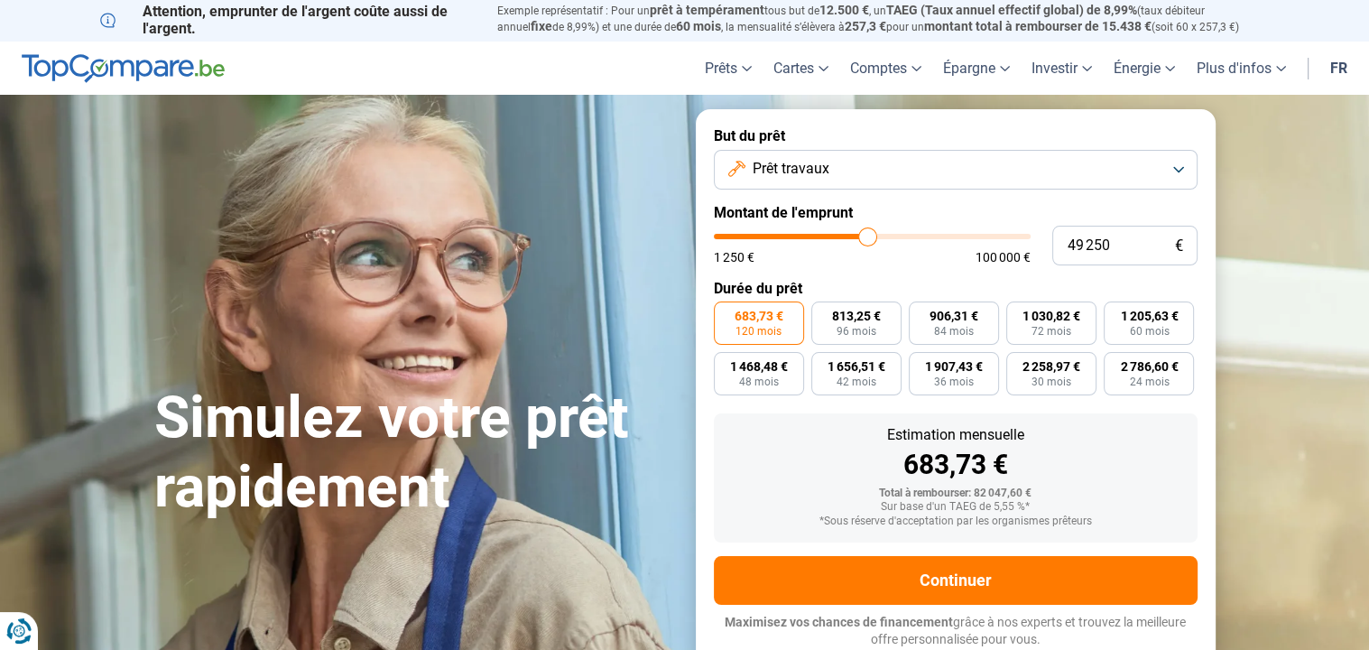
type input "48 750"
type input "48750"
type input "48 500"
type input "48500"
type input "48 250"
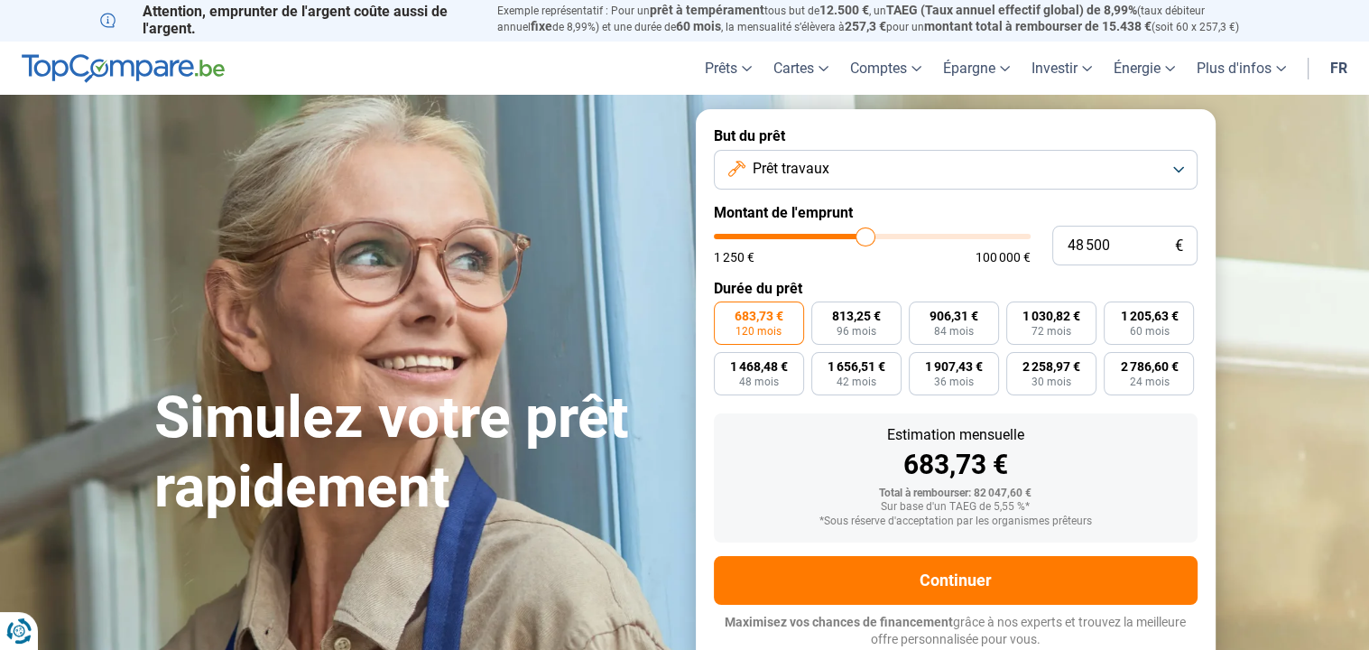
type input "48250"
type input "48 000"
type input "48000"
type input "47 750"
type input "47750"
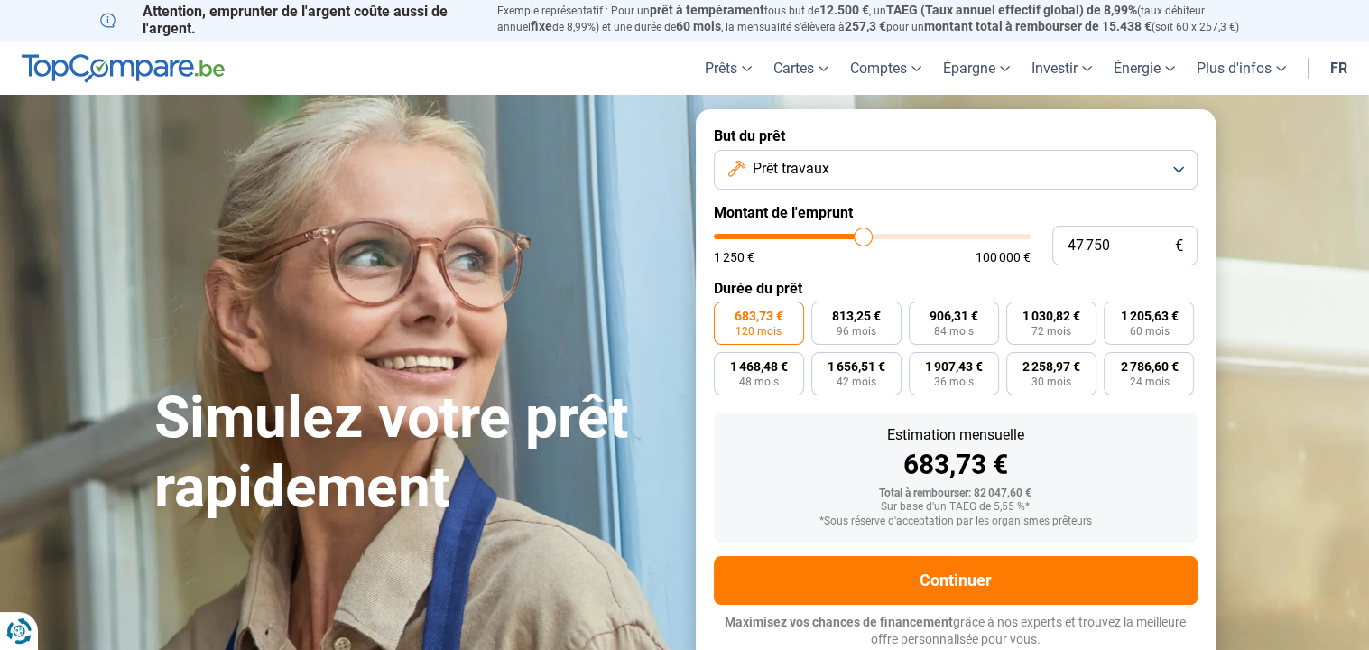
type input "47 500"
type input "47500"
type input "47 250"
type input "47250"
type input "47 000"
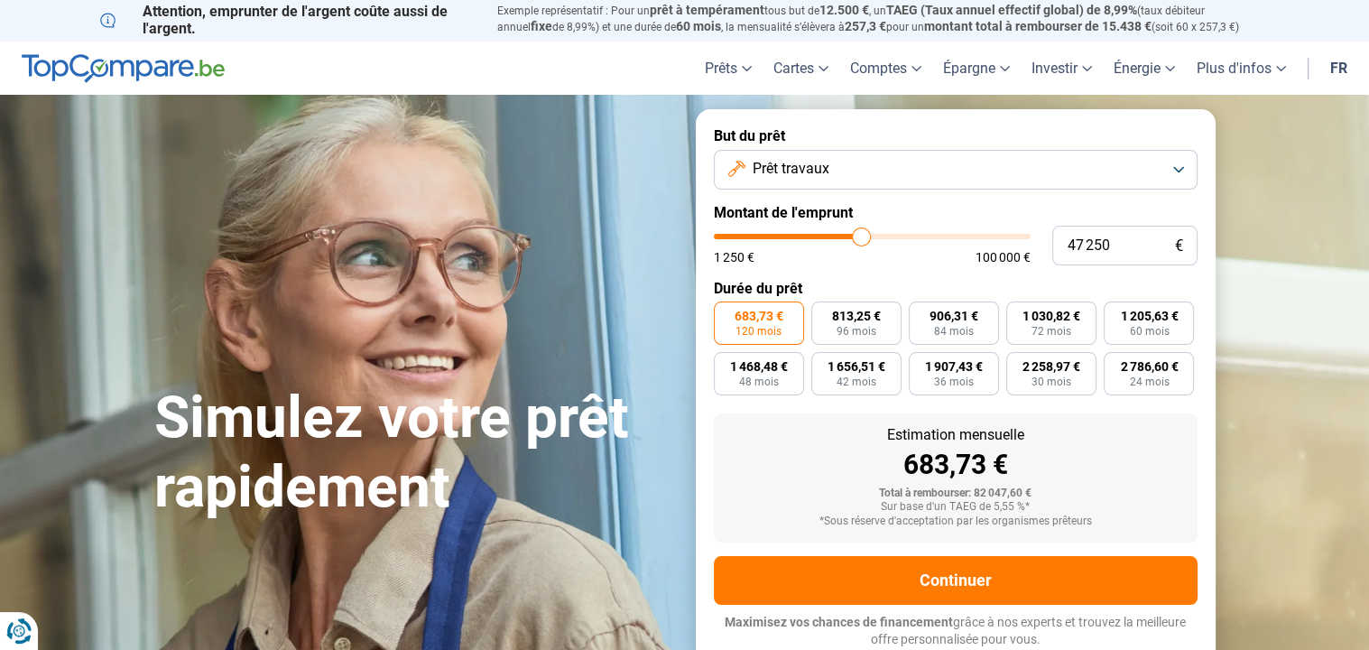
type input "47000"
type input "46 750"
drag, startPoint x: 910, startPoint y: 235, endPoint x: 780, endPoint y: 245, distance: 130.2
click at [780, 239] on input "range" at bounding box center [872, 236] width 317 height 5
click at [780, 238] on input "range" at bounding box center [872, 236] width 317 height 5
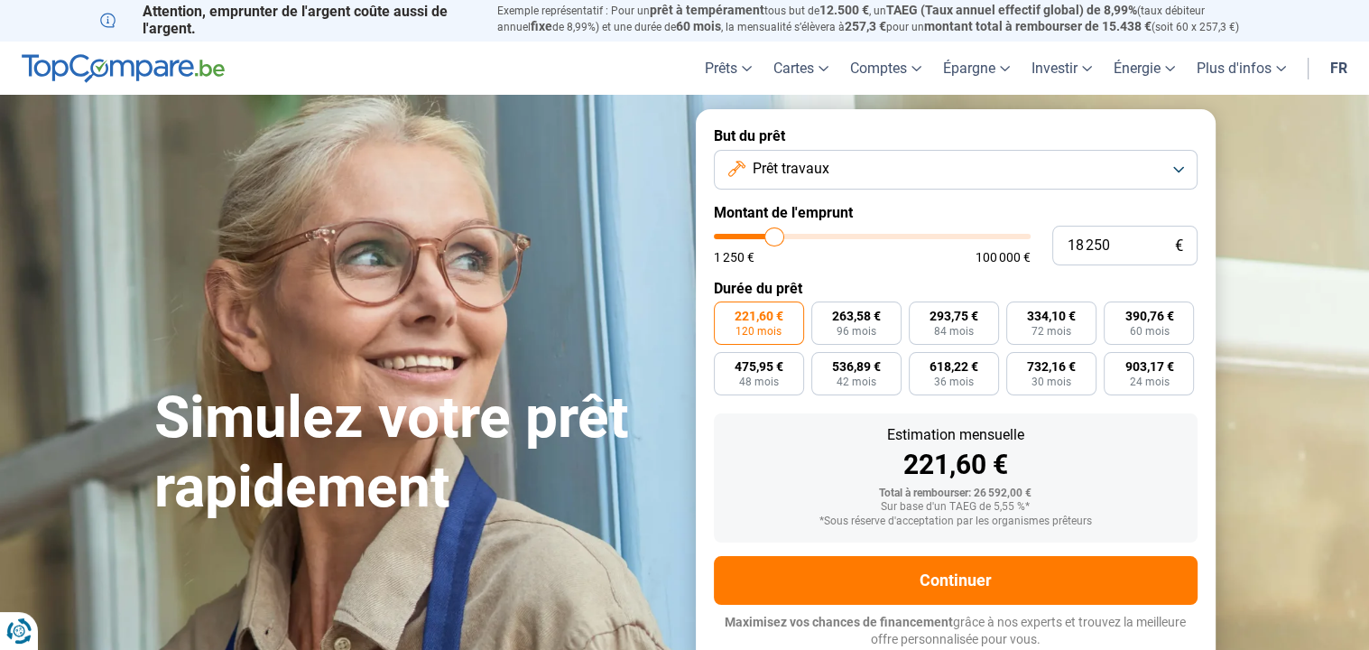
click at [774, 239] on input "range" at bounding box center [872, 236] width 317 height 5
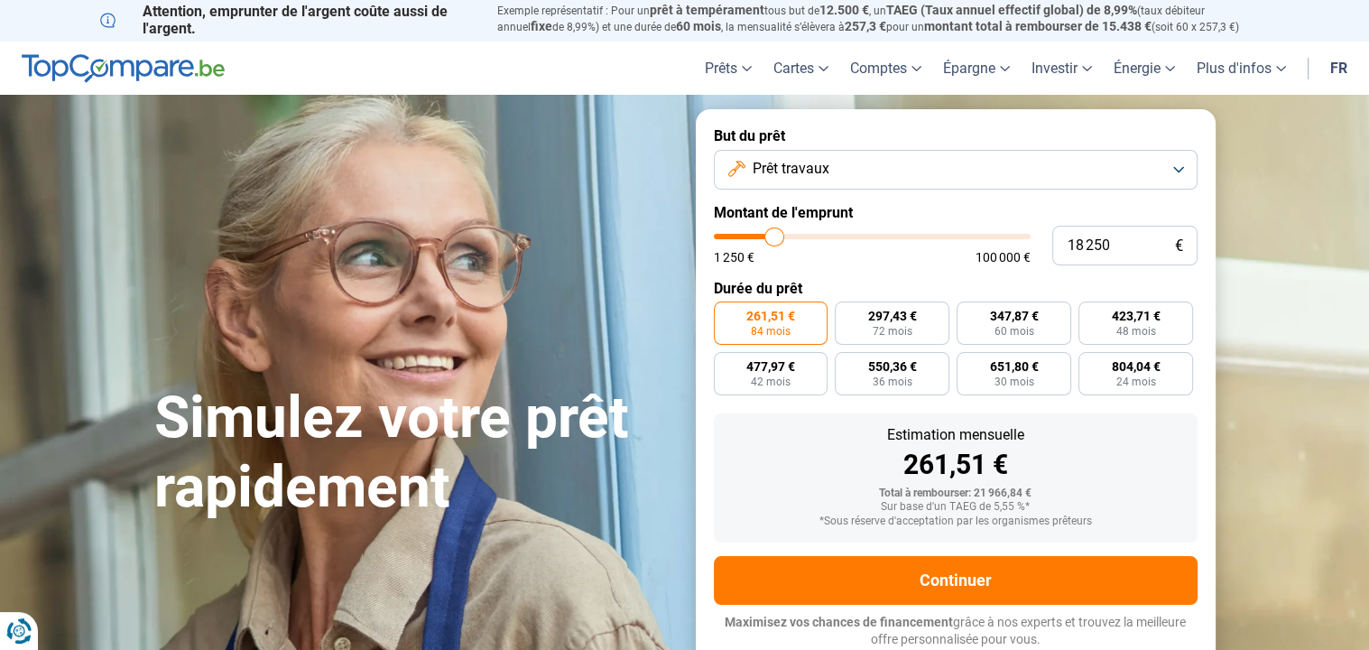
click at [768, 235] on input "range" at bounding box center [872, 236] width 317 height 5
drag, startPoint x: 768, startPoint y: 235, endPoint x: 743, endPoint y: 252, distance: 29.8
click at [745, 239] on input "range" at bounding box center [872, 236] width 317 height 5
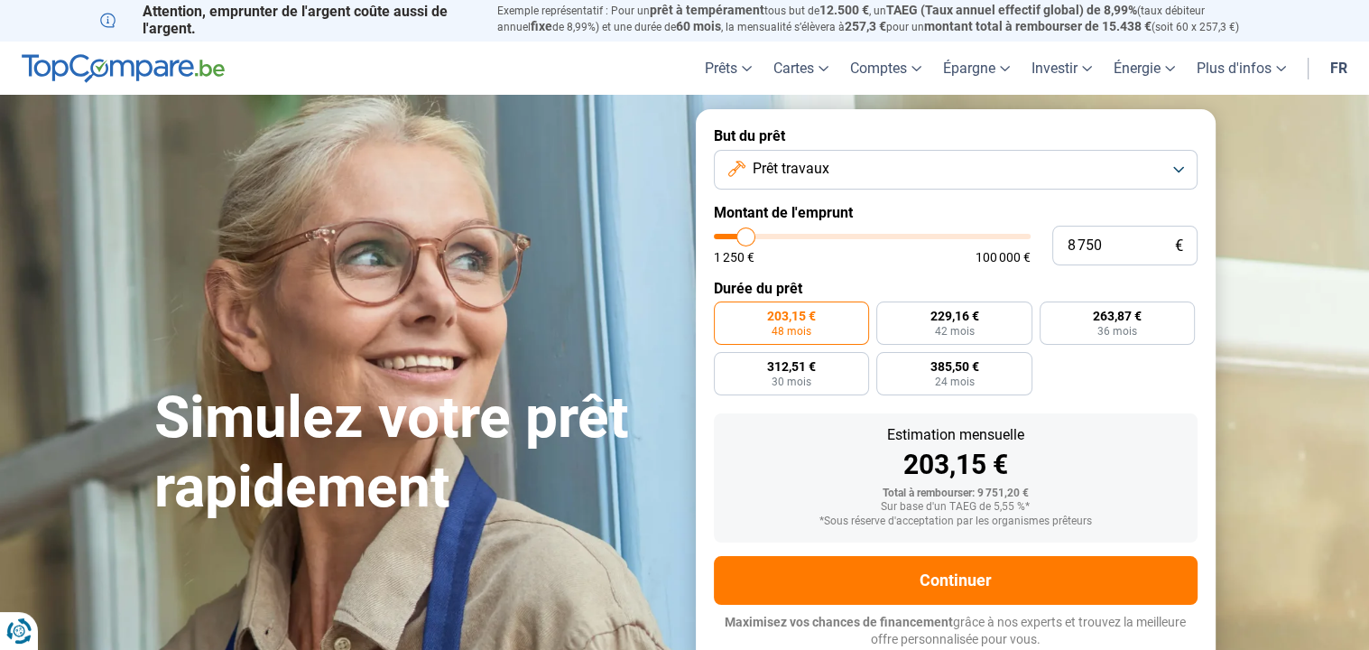
drag, startPoint x: 754, startPoint y: 245, endPoint x: 734, endPoint y: 454, distance: 210.3
click at [734, 454] on div "203,15 €" at bounding box center [955, 464] width 455 height 27
drag, startPoint x: 743, startPoint y: 235, endPoint x: 769, endPoint y: 238, distance: 26.4
click at [769, 238] on input "range" at bounding box center [872, 236] width 317 height 5
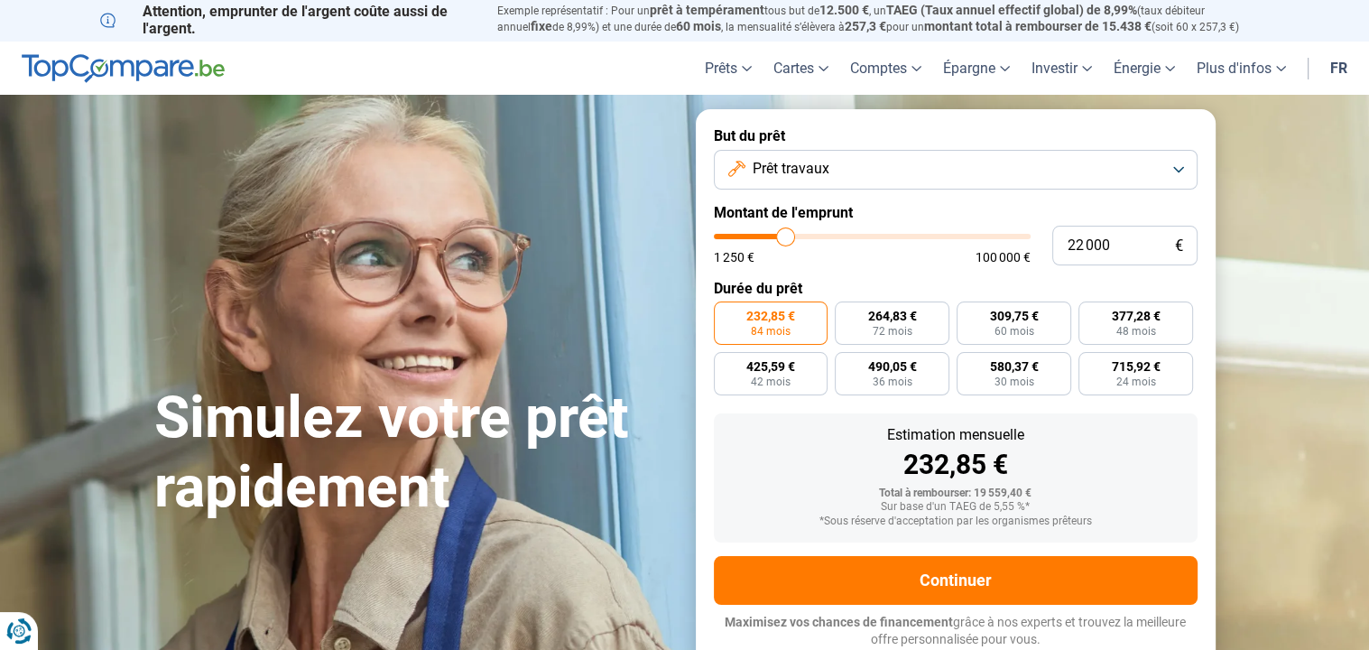
click at [785, 237] on input "range" at bounding box center [872, 236] width 317 height 5
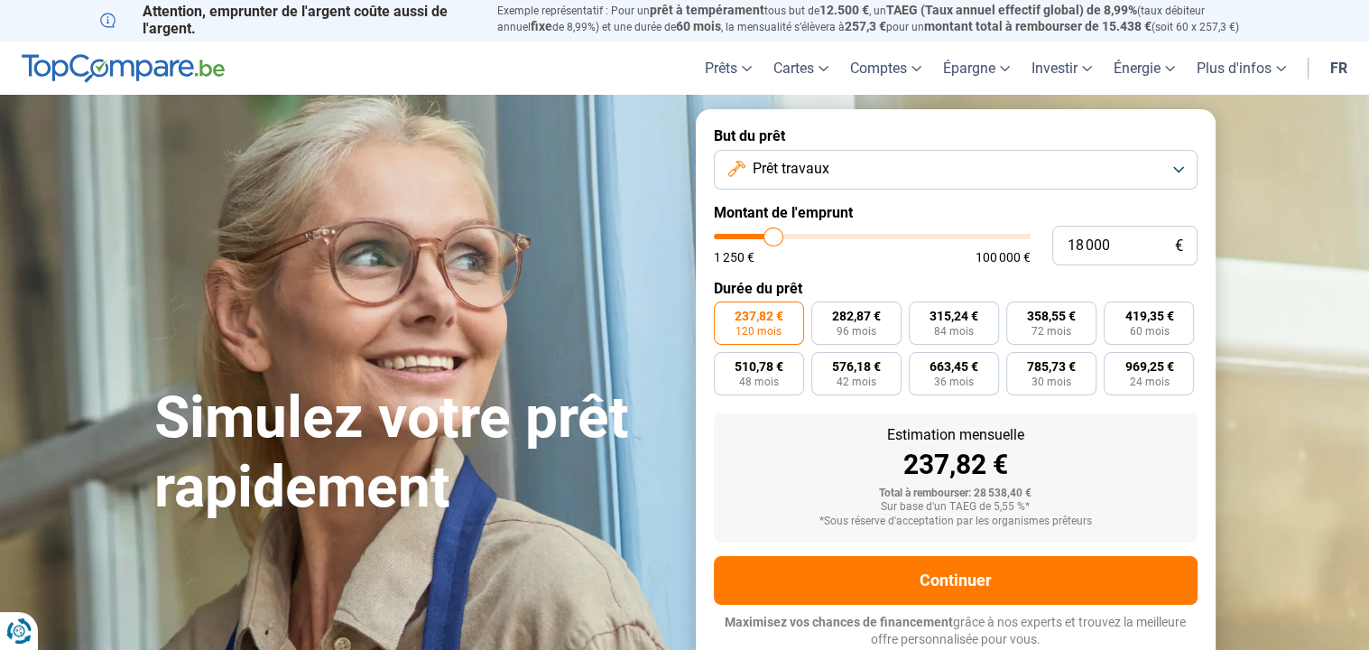
click at [772, 237] on input "range" at bounding box center [872, 236] width 317 height 5
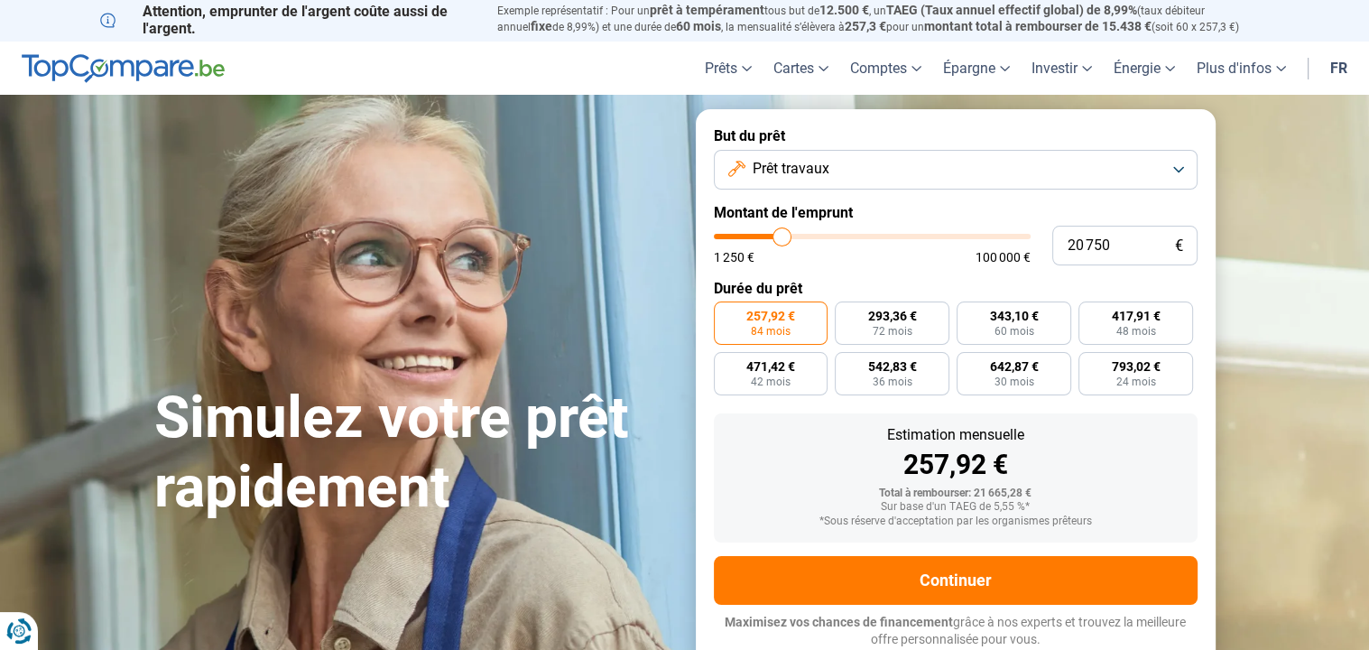
click at [781, 234] on input "range" at bounding box center [872, 236] width 317 height 5
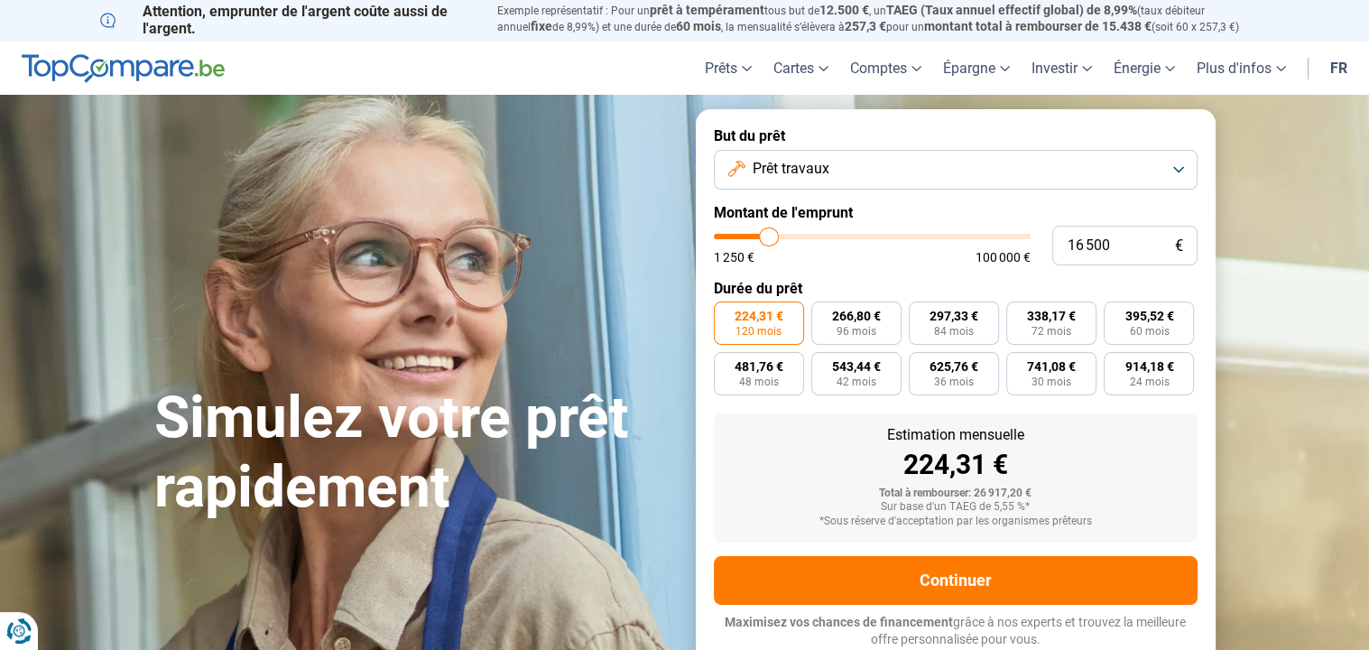
drag, startPoint x: 778, startPoint y: 234, endPoint x: 769, endPoint y: 238, distance: 10.1
click at [769, 238] on input "range" at bounding box center [872, 236] width 317 height 5
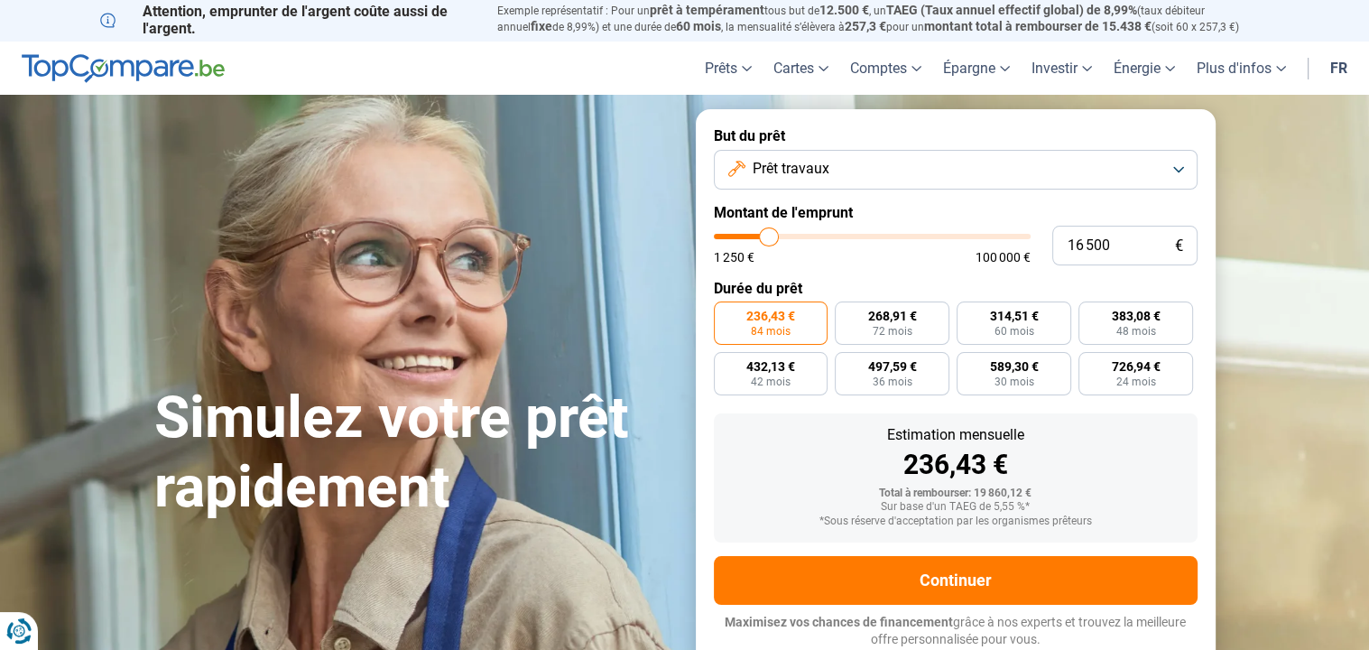
click at [954, 249] on div "1 250 € 100 000 €" at bounding box center [872, 249] width 317 height 30
drag, startPoint x: 993, startPoint y: 330, endPoint x: 1119, endPoint y: 332, distance: 125.4
drag, startPoint x: 1119, startPoint y: 332, endPoint x: 840, endPoint y: 475, distance: 313.5
click at [840, 475] on div "236,43 €" at bounding box center [955, 464] width 455 height 27
click at [1083, 243] on input "16 500" at bounding box center [1124, 246] width 145 height 40
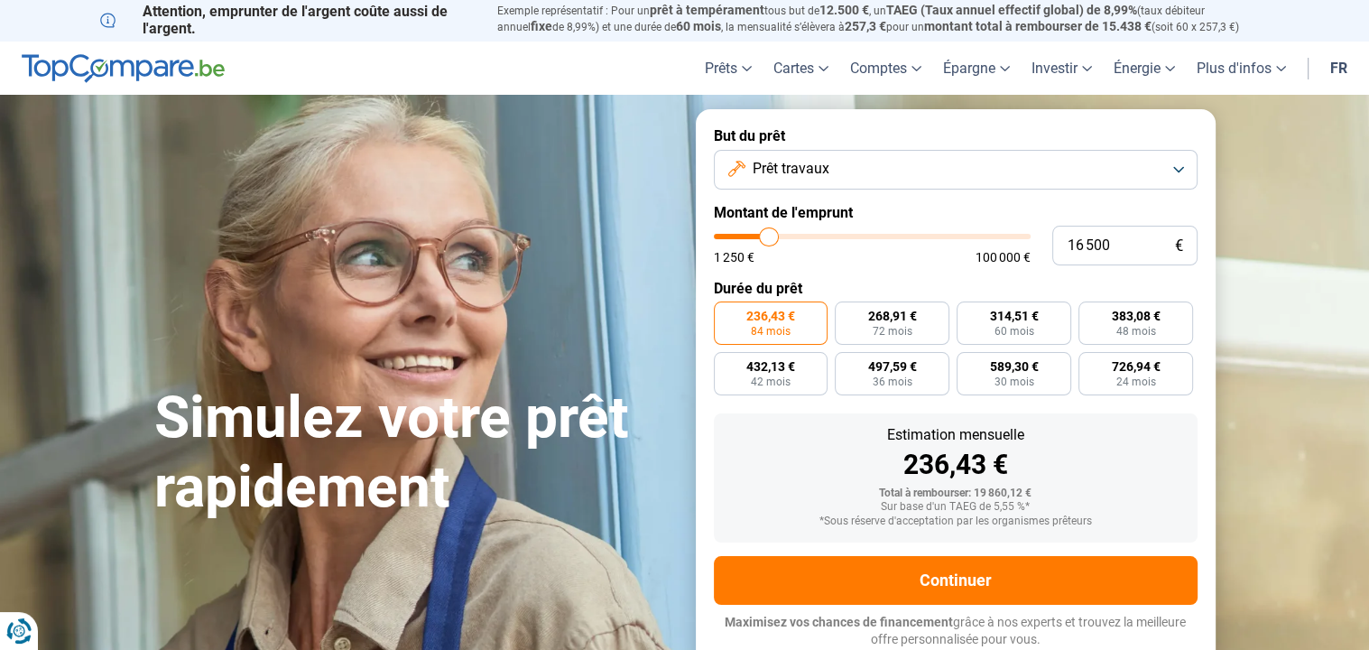
click at [1177, 167] on button "Prêt travaux" at bounding box center [956, 170] width 484 height 40
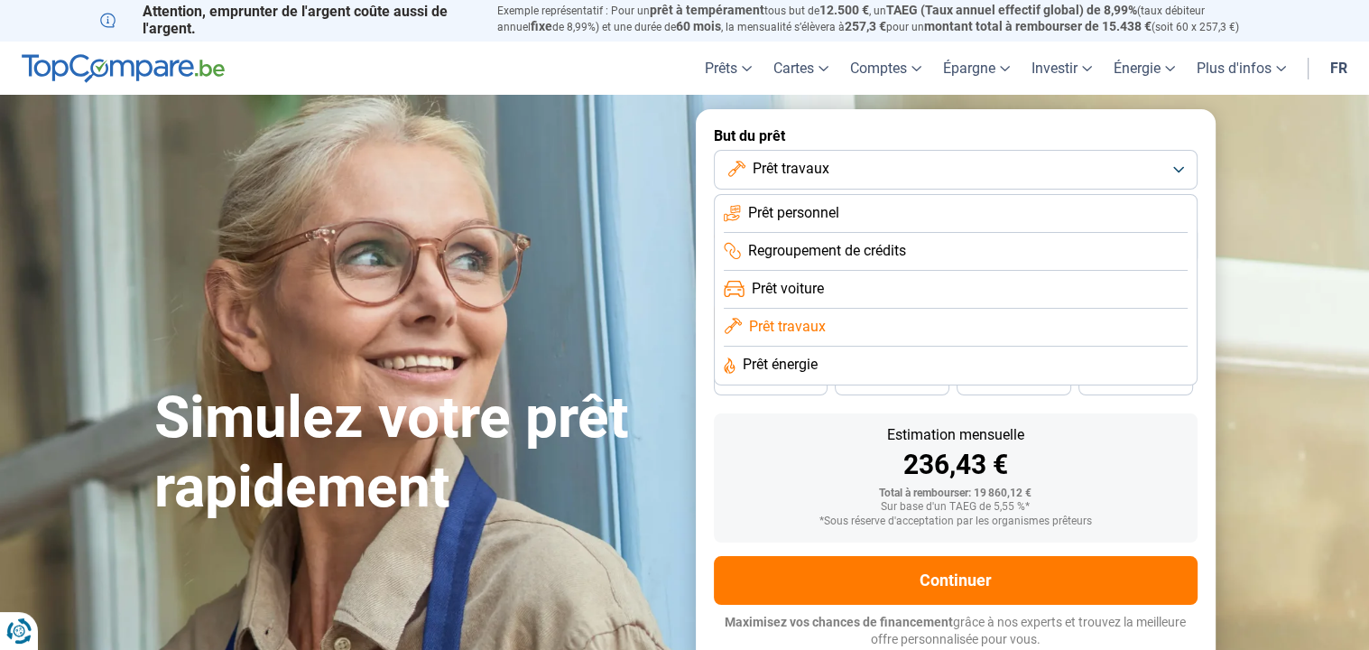
click at [805, 170] on span "Prêt travaux" at bounding box center [790, 169] width 77 height 20
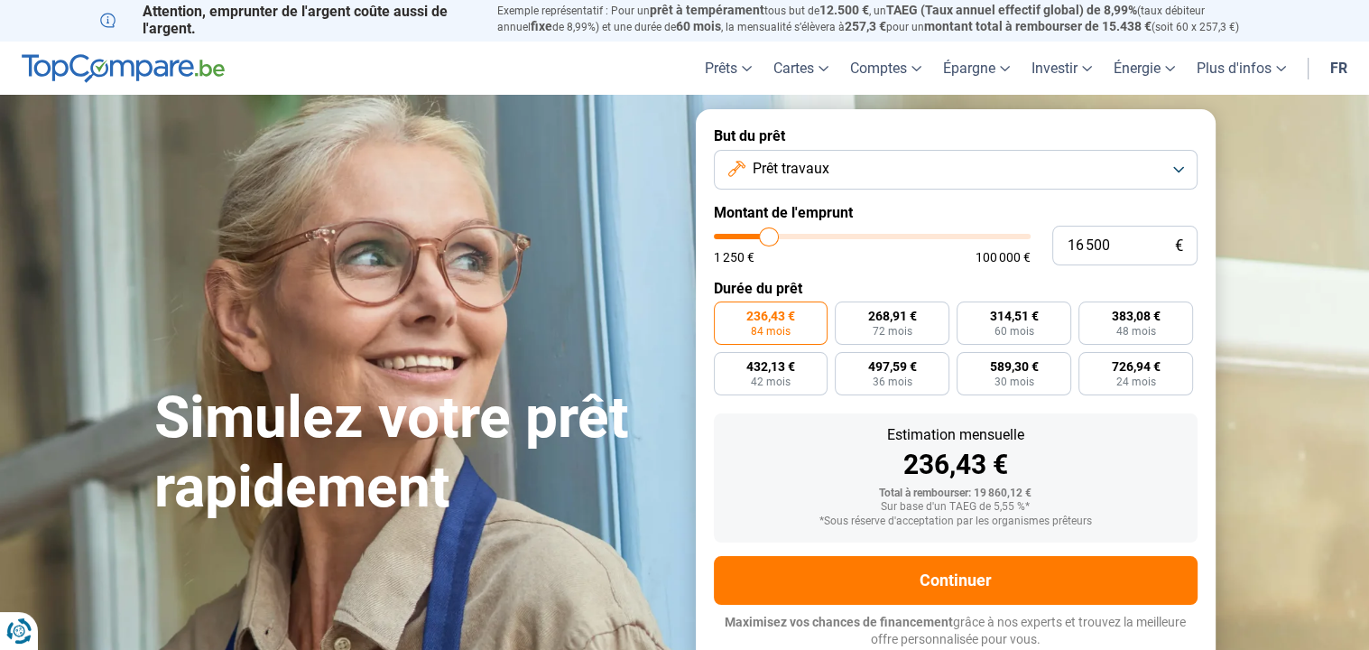
click at [1177, 169] on button "Prêt travaux" at bounding box center [956, 170] width 484 height 40
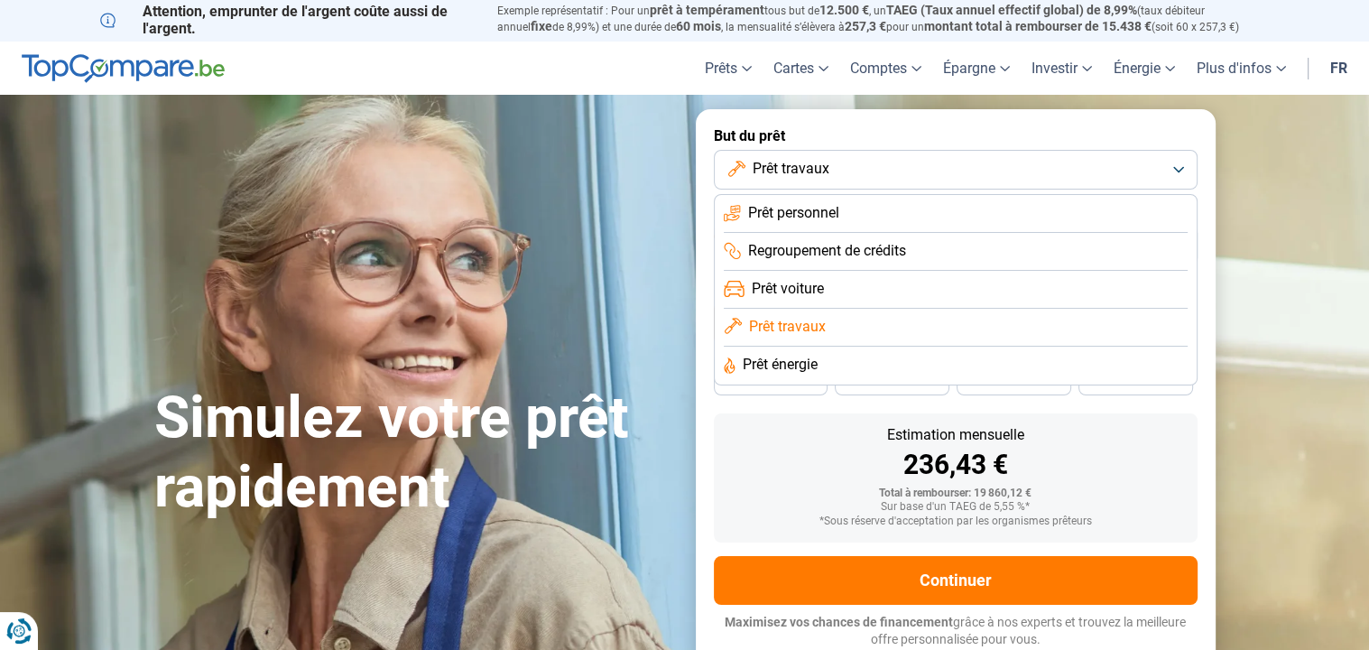
click at [782, 208] on span "Prêt personnel" at bounding box center [793, 213] width 91 height 20
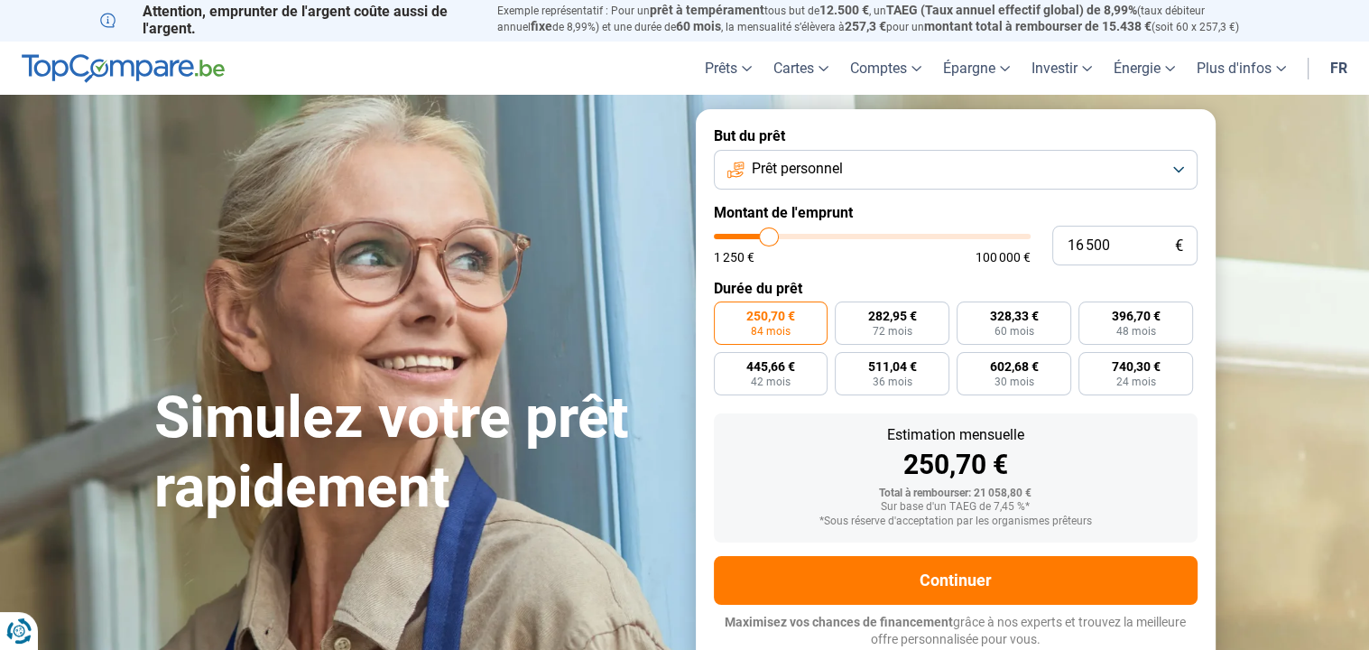
click at [1179, 162] on button "Prêt personnel" at bounding box center [956, 170] width 484 height 40
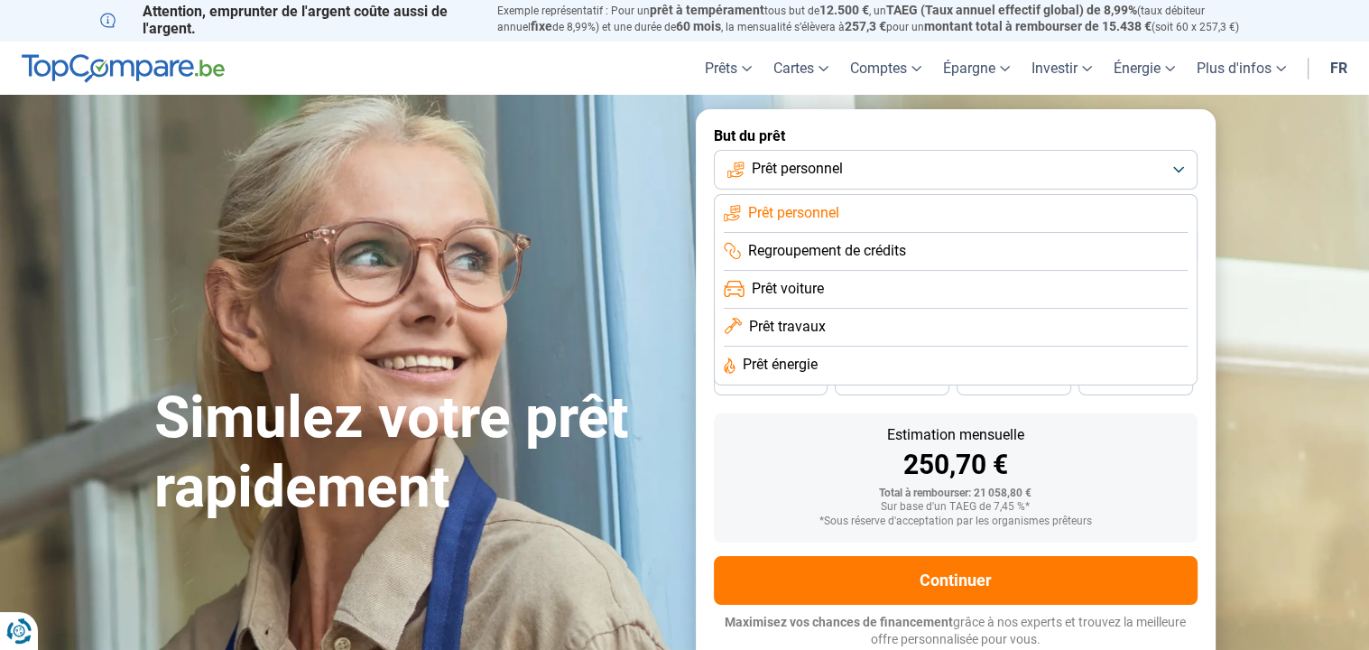
click at [1179, 165] on button "Prêt personnel" at bounding box center [956, 170] width 484 height 40
